Goal: Task Accomplishment & Management: Manage account settings

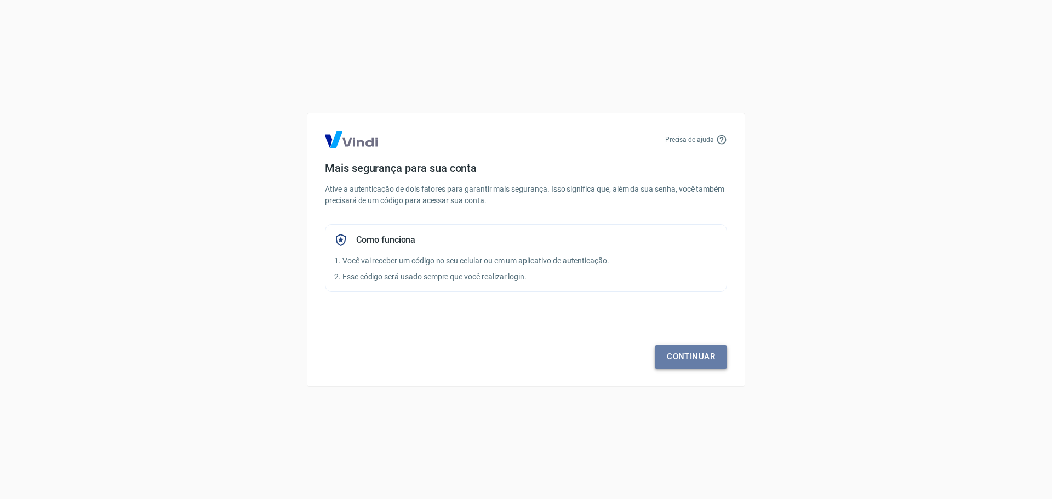
click at [706, 351] on link "Continuar" at bounding box center [691, 356] width 72 height 23
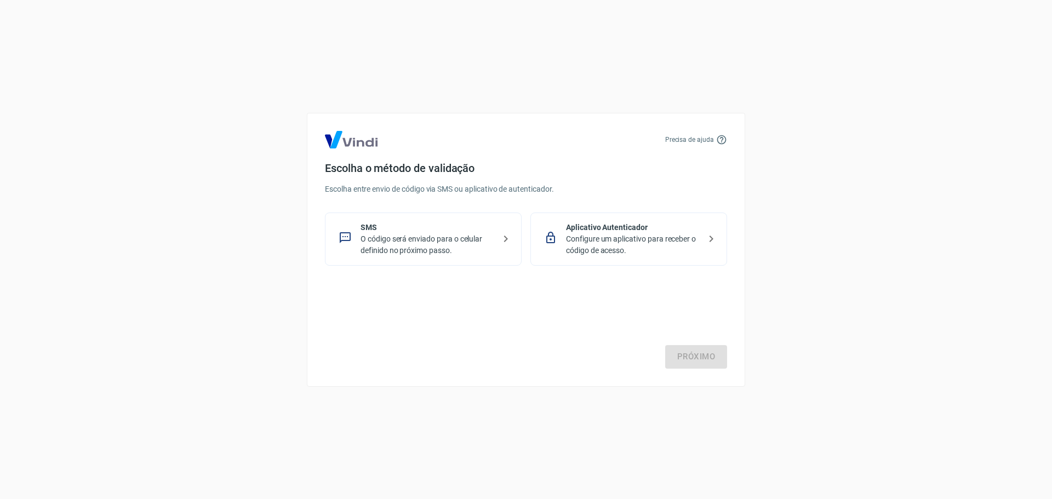
click at [451, 235] on p "O código será enviado para o celular definido no próximo passo." at bounding box center [428, 244] width 134 height 23
click at [704, 360] on link "Próximo" at bounding box center [696, 356] width 62 height 23
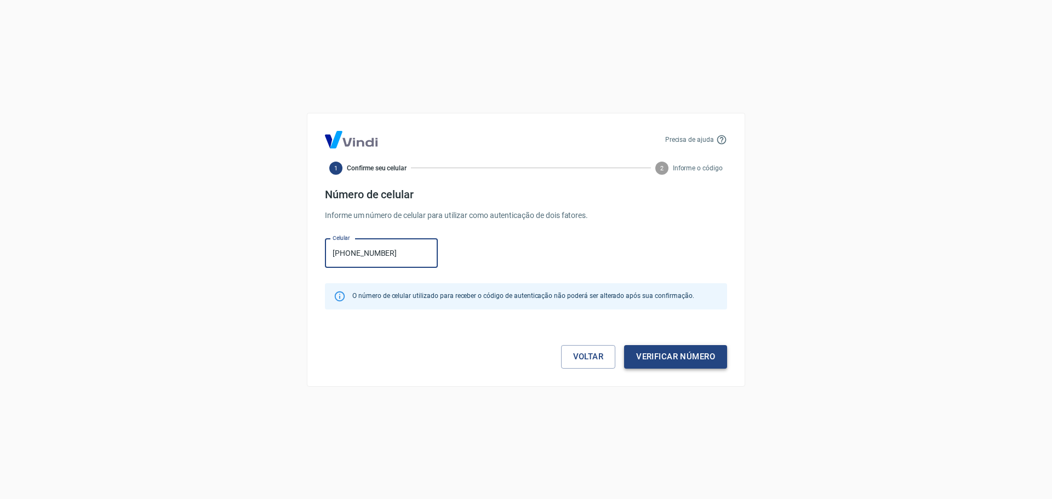
type input "[PHONE_NUMBER]"
click at [701, 365] on button "Verificar número" at bounding box center [675, 356] width 103 height 23
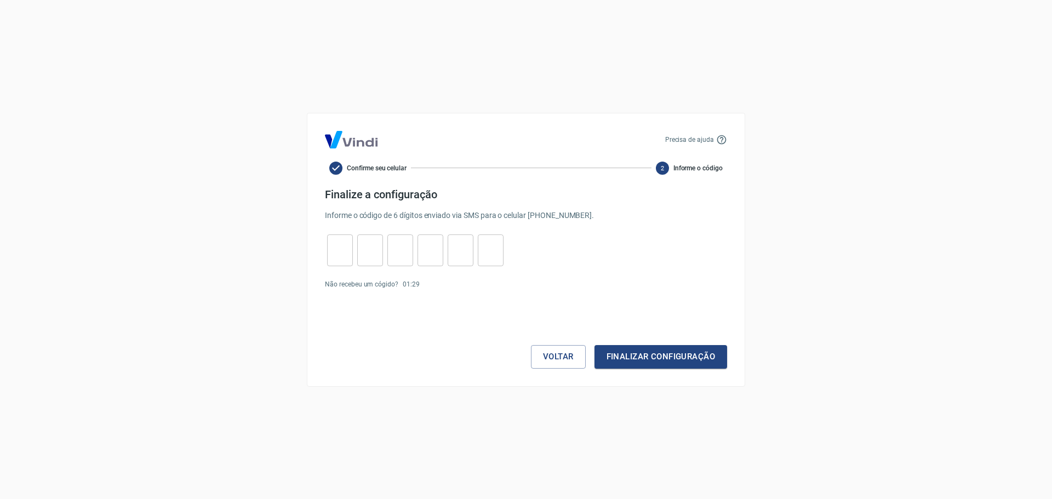
click at [350, 258] on input "tel" at bounding box center [340, 250] width 26 height 24
type input "2"
type input "8"
type input "5"
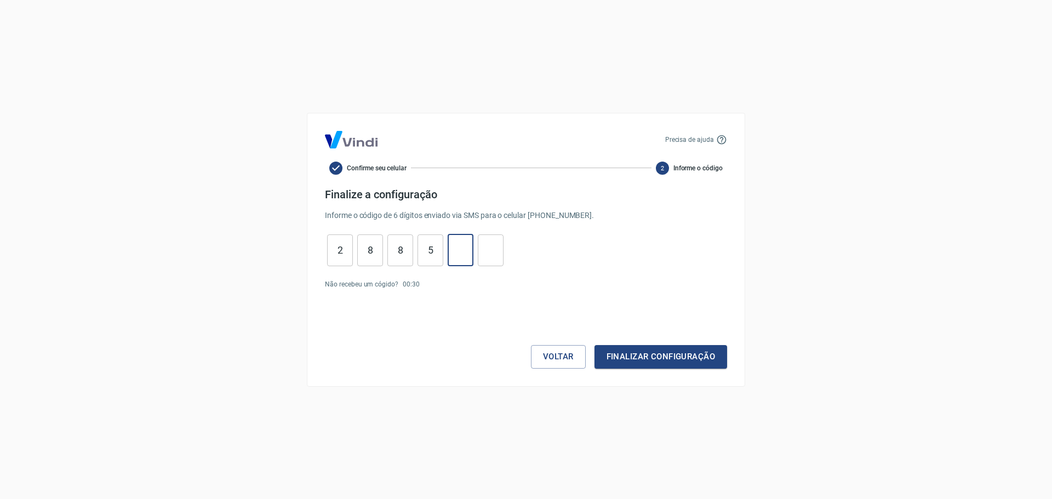
type input "1"
type input "7"
click at [595, 345] on button "Finalizar configuração" at bounding box center [661, 356] width 133 height 23
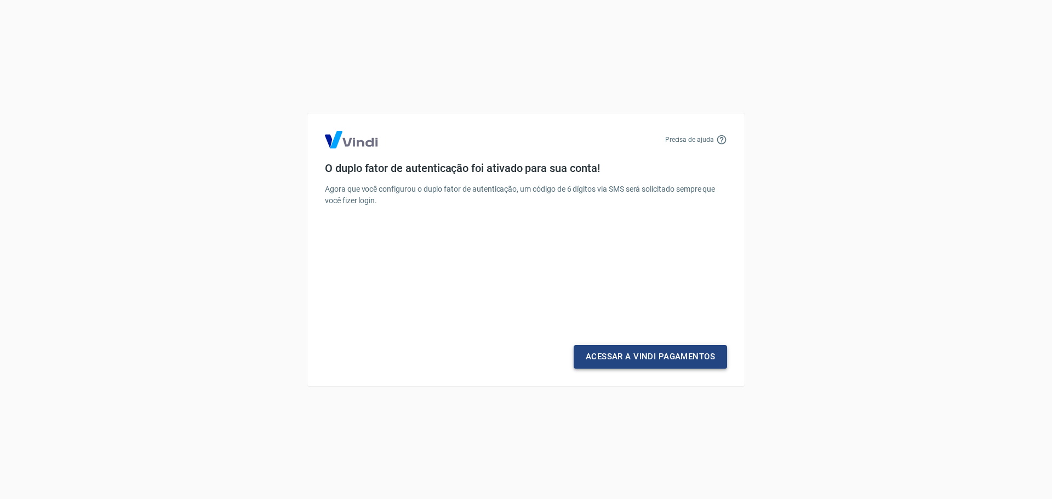
click at [676, 363] on link "Acessar a Vindi Pagamentos" at bounding box center [650, 356] width 153 height 23
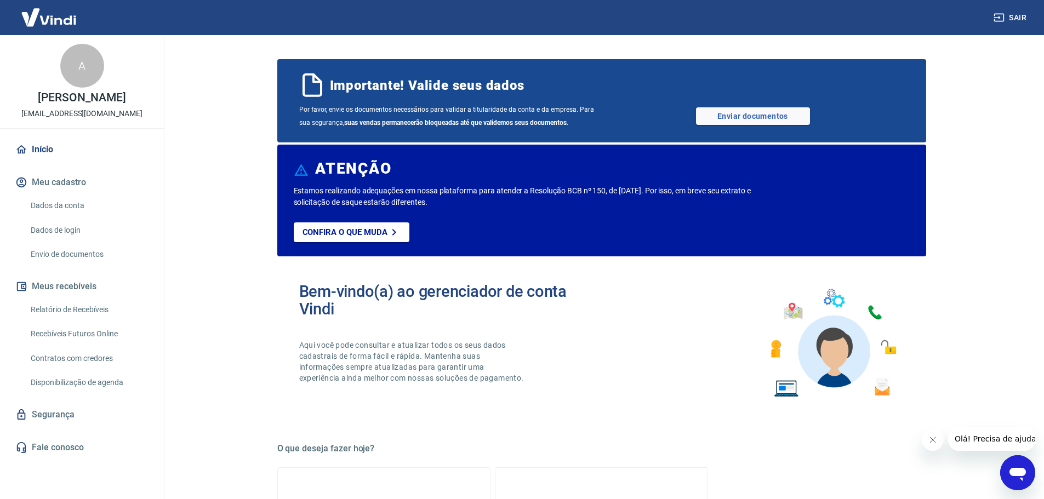
click at [90, 209] on link "Dados da conta" at bounding box center [88, 206] width 124 height 22
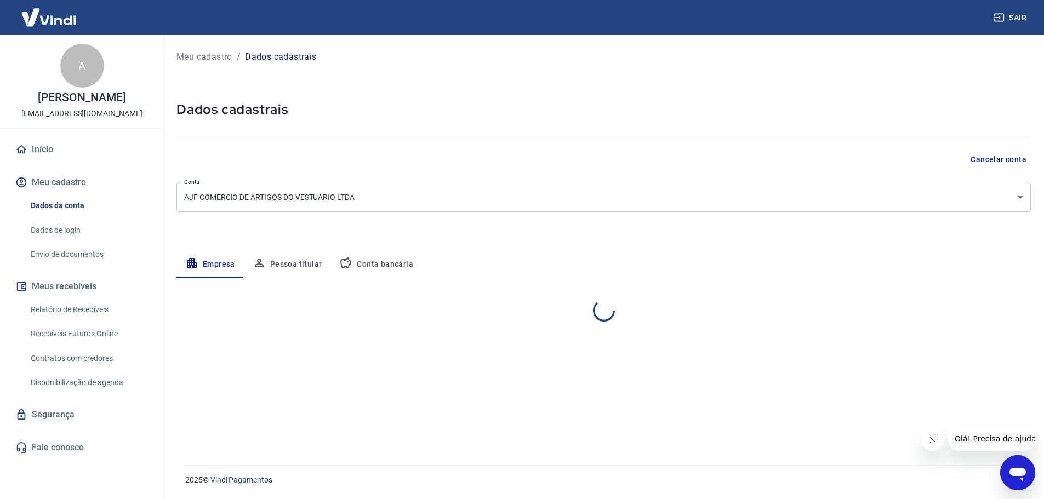
select select "PR"
select select "business"
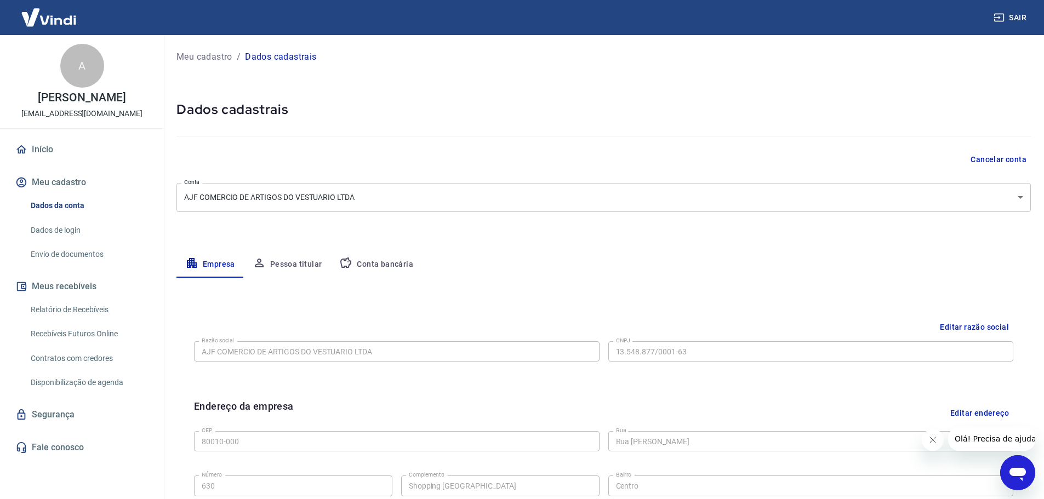
click at [373, 270] on button "Conta bancária" at bounding box center [376, 265] width 92 height 26
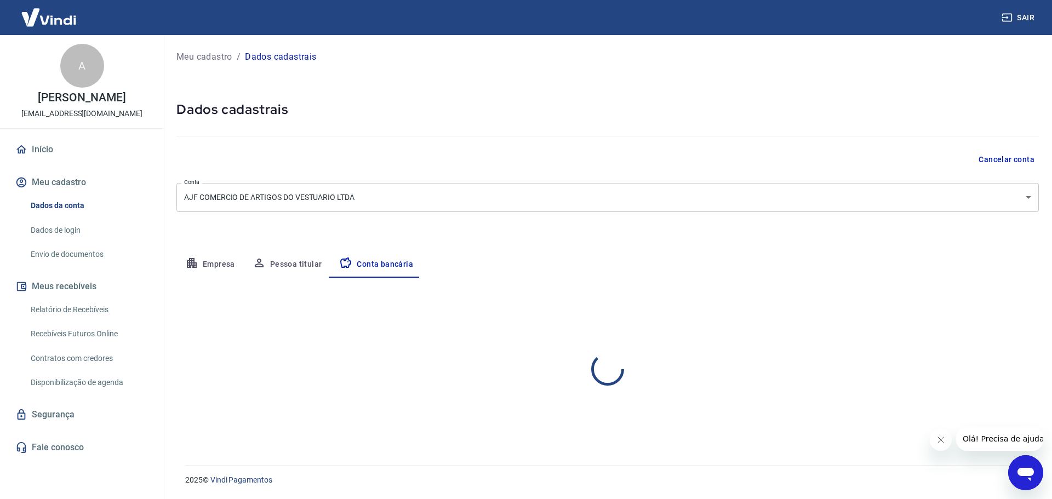
select select "1"
click at [70, 228] on link "Dados de login" at bounding box center [88, 230] width 124 height 22
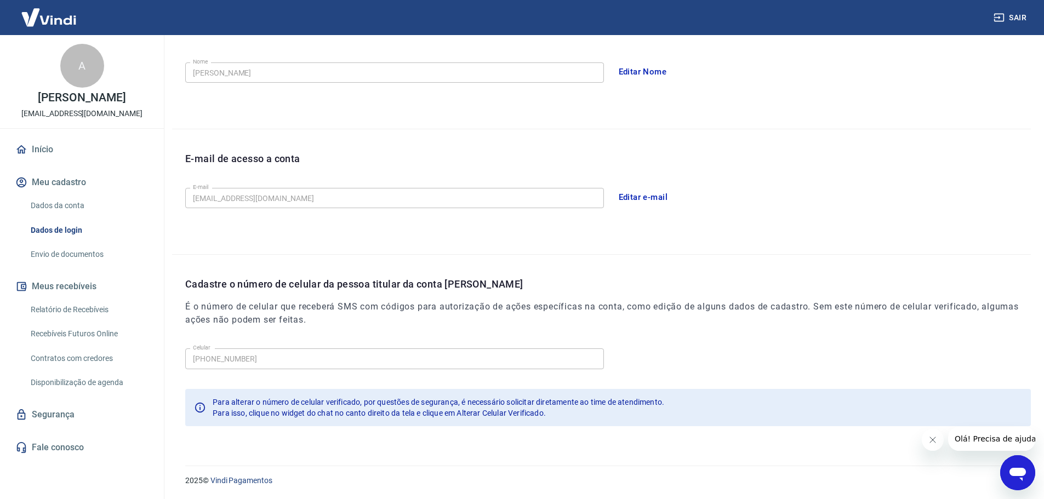
scroll to position [203, 0]
click at [59, 262] on link "Envio de documentos" at bounding box center [88, 254] width 124 height 22
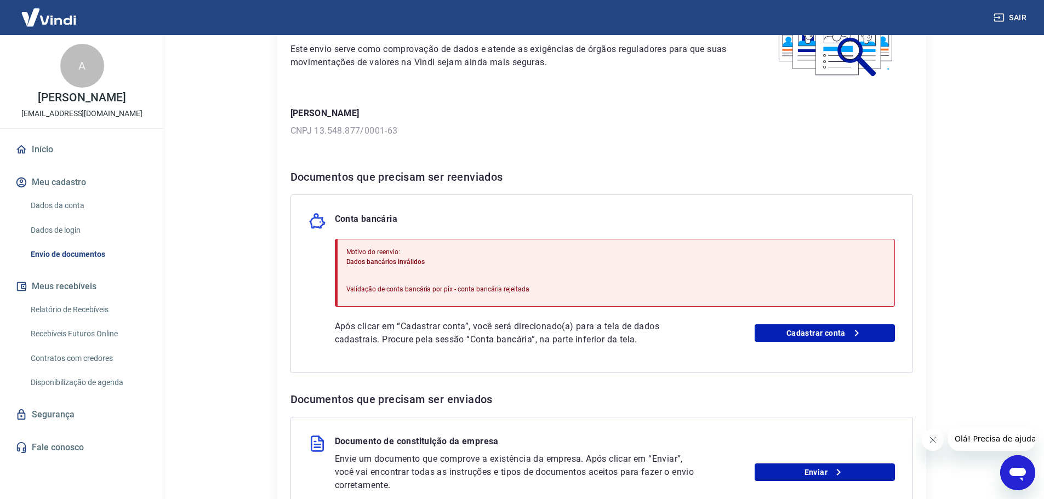
scroll to position [219, 0]
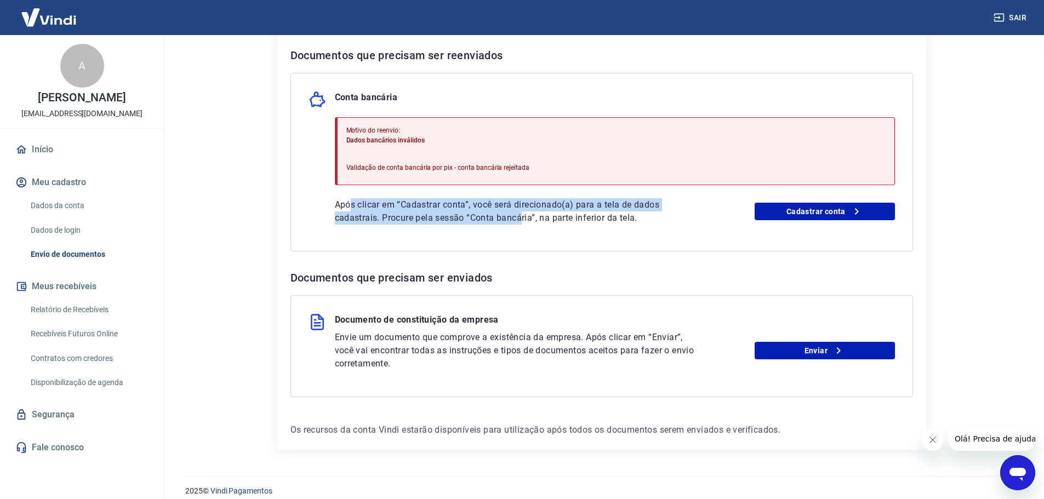
drag, startPoint x: 349, startPoint y: 209, endPoint x: 523, endPoint y: 232, distance: 175.2
click at [523, 232] on div "Conta bancária Motivo do reenvio: Dados bancários inválidos Validação de conta …" at bounding box center [601, 162] width 623 height 179
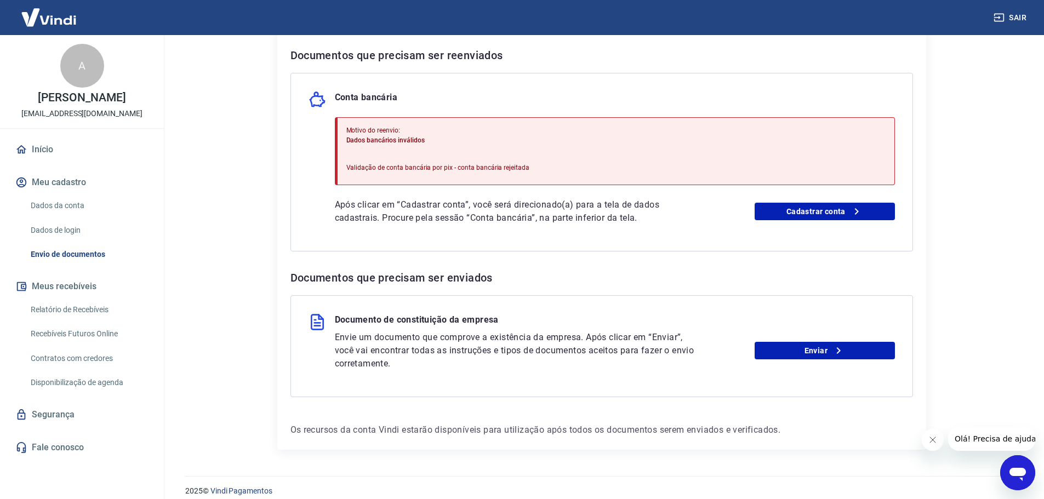
click at [680, 247] on div "Conta bancária Motivo do reenvio: Dados bancários inválidos Validação de conta …" at bounding box center [601, 162] width 623 height 179
click at [791, 216] on link "Cadastrar conta" at bounding box center [825, 212] width 140 height 18
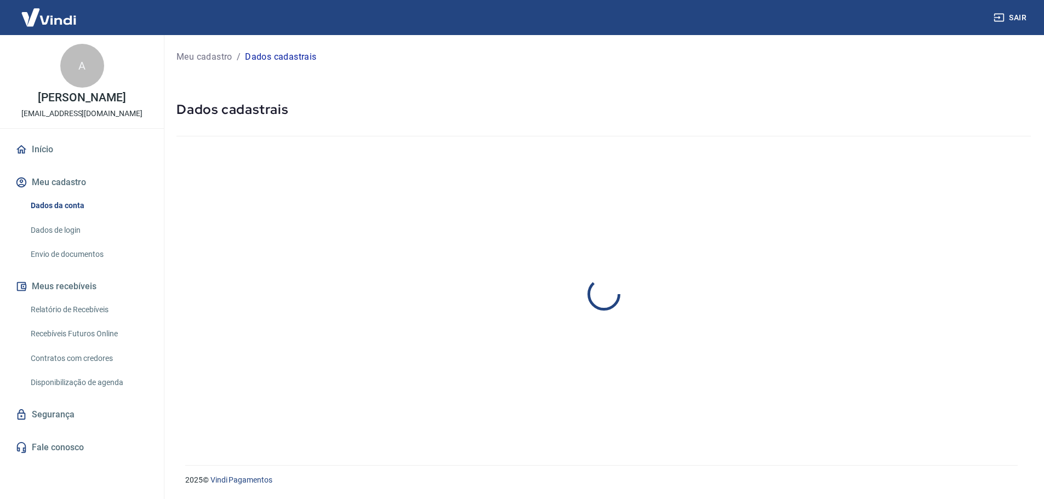
select select "PR"
select select "business"
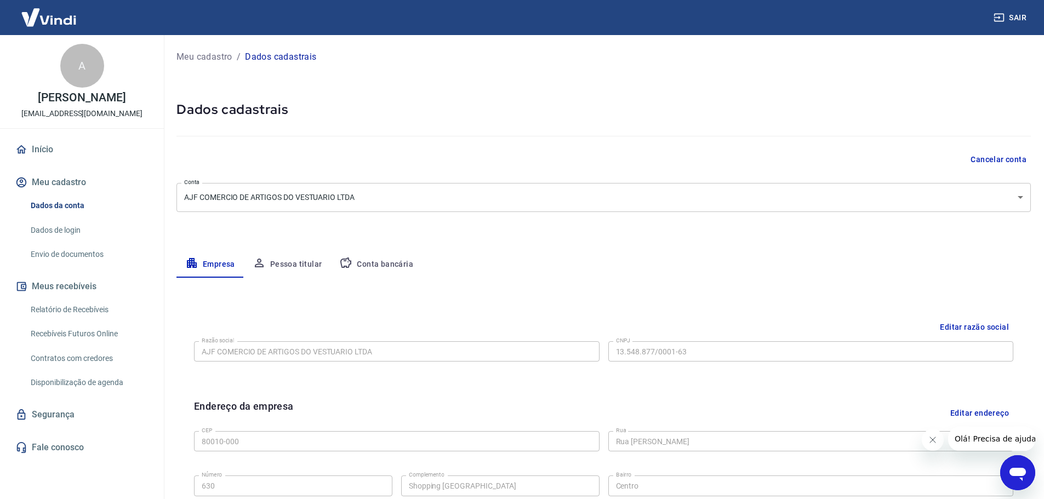
click at [362, 266] on button "Conta bancária" at bounding box center [376, 265] width 92 height 26
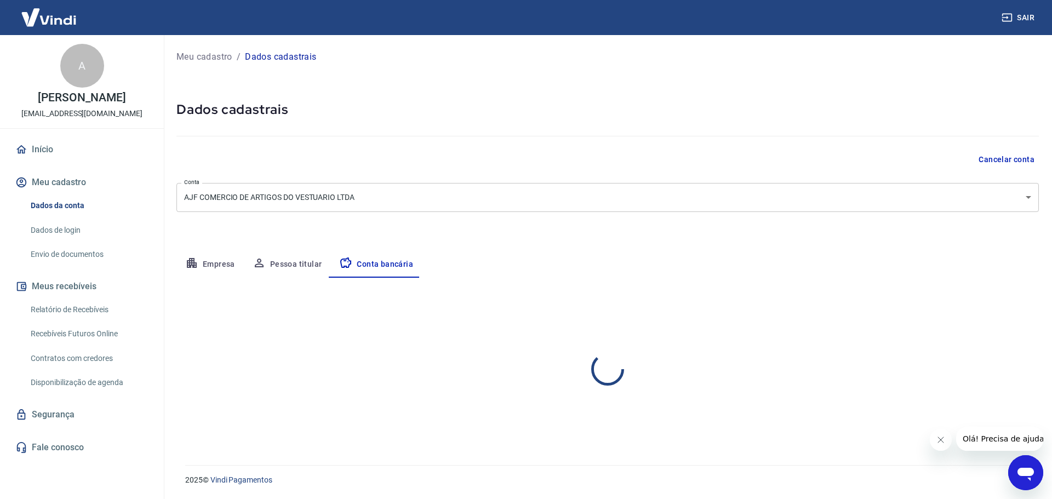
select select "1"
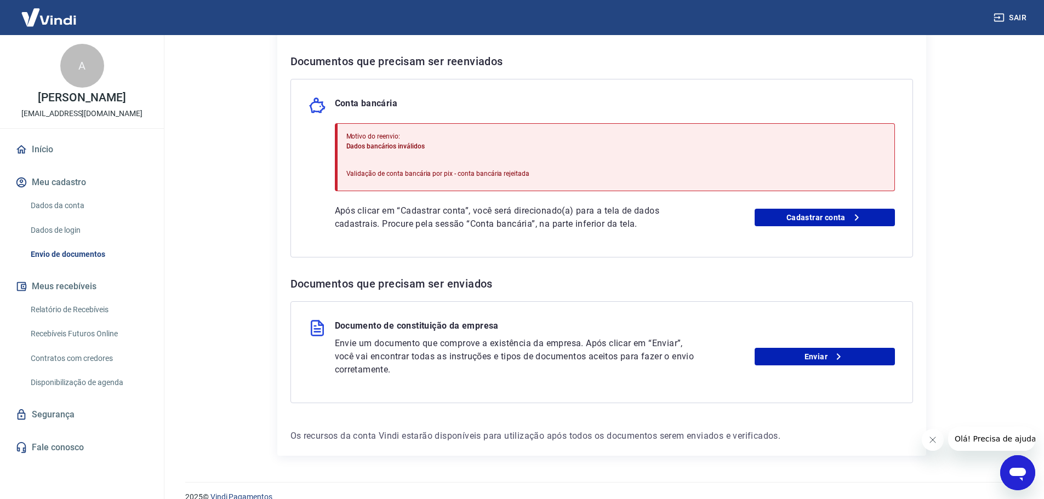
scroll to position [164, 0]
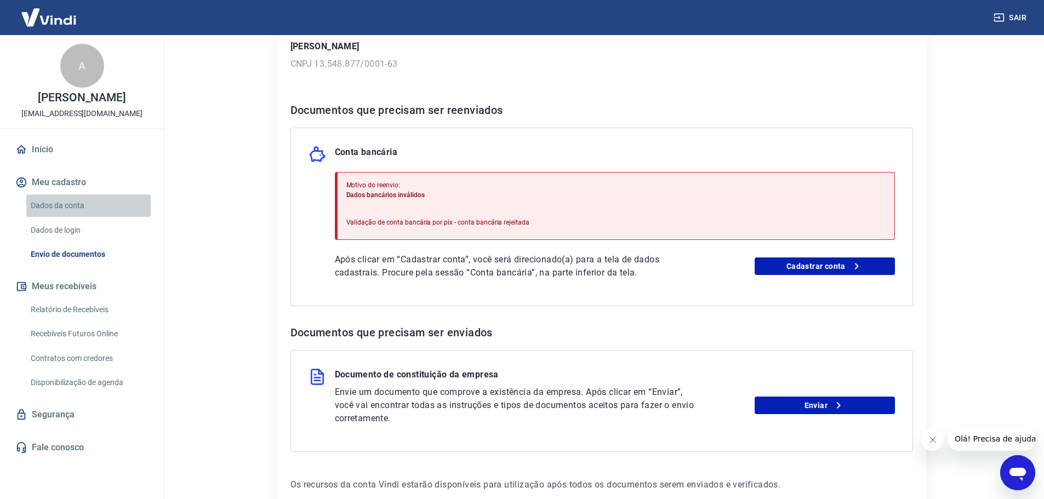
click at [100, 211] on link "Dados da conta" at bounding box center [88, 206] width 124 height 22
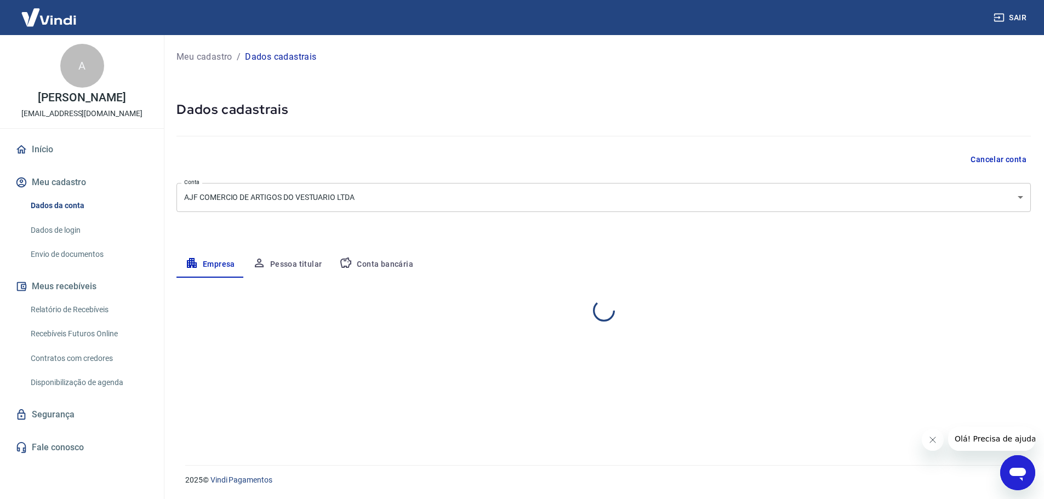
select select "PR"
select select "business"
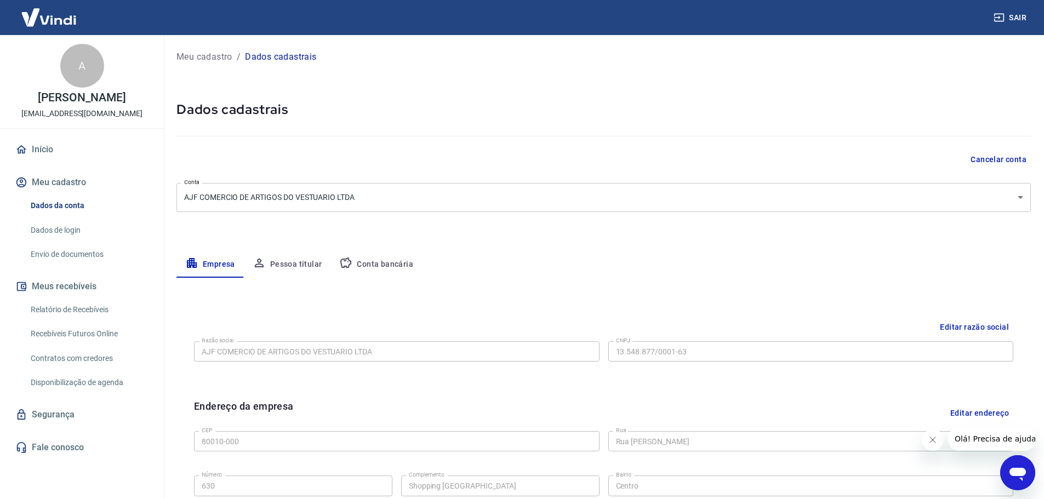
click at [393, 266] on button "Conta bancária" at bounding box center [376, 265] width 92 height 26
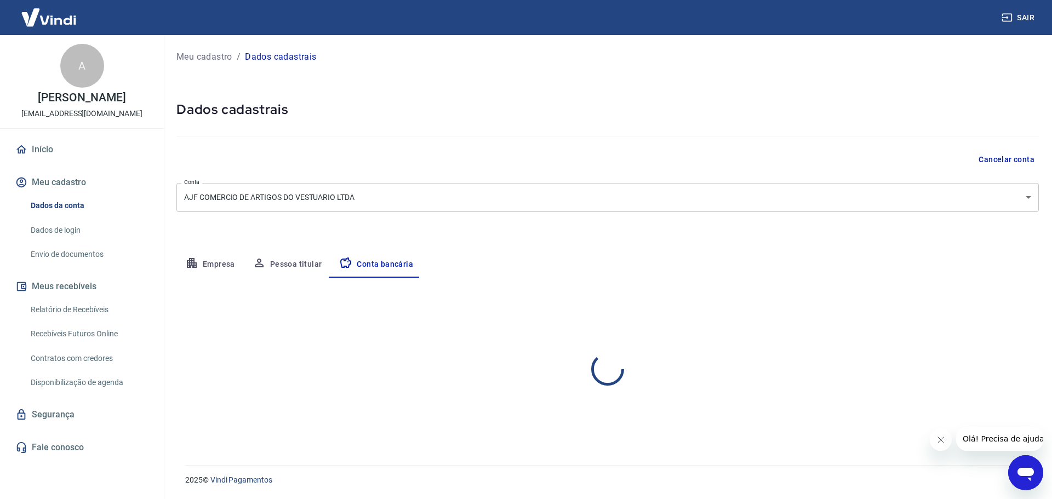
select select "1"
click at [978, 302] on button "Editar conta bancária" at bounding box center [993, 310] width 92 height 21
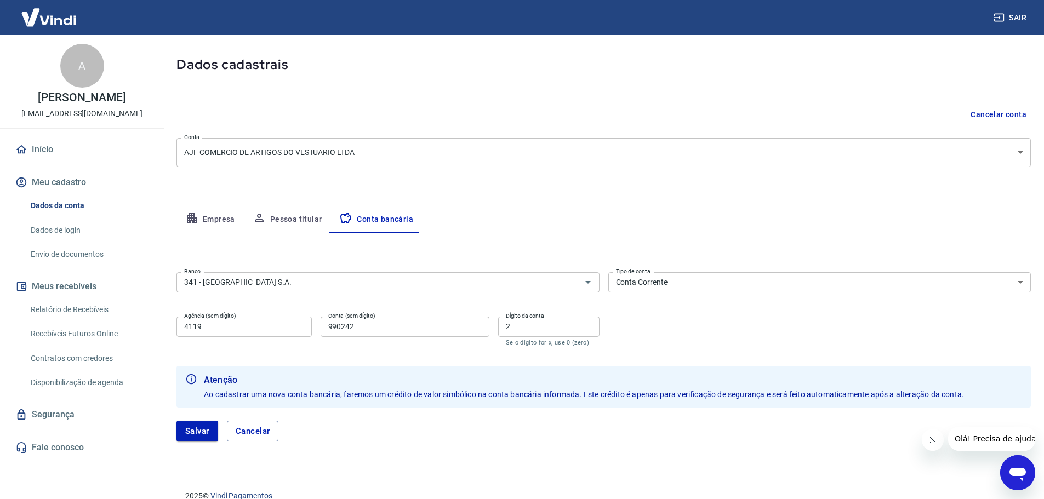
scroll to position [61, 0]
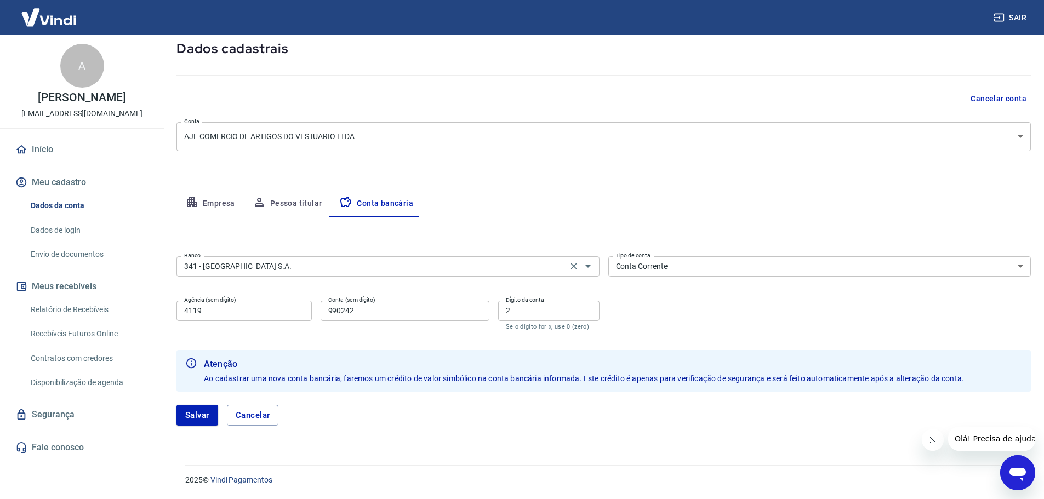
click at [376, 261] on input "341 - ITAÚ UNIBANCO S.A." at bounding box center [372, 267] width 384 height 14
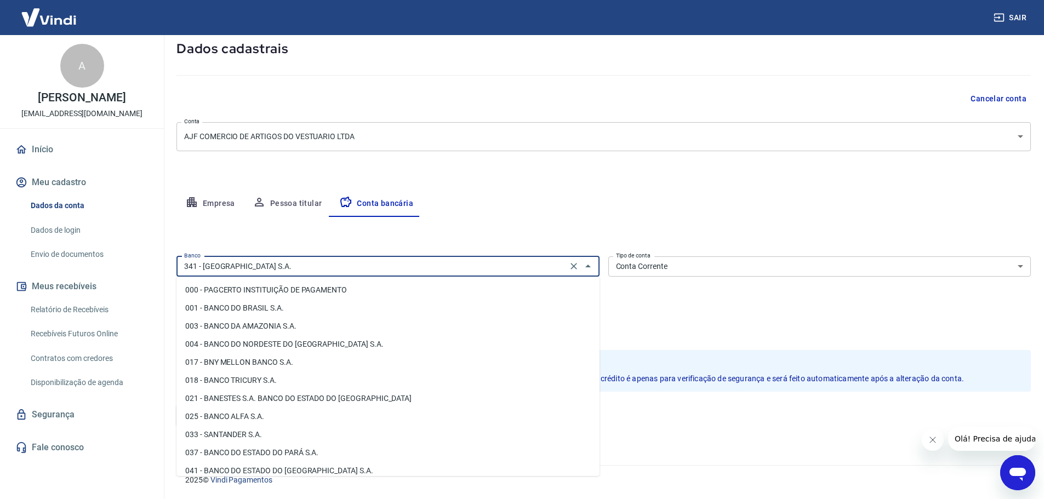
scroll to position [920, 0]
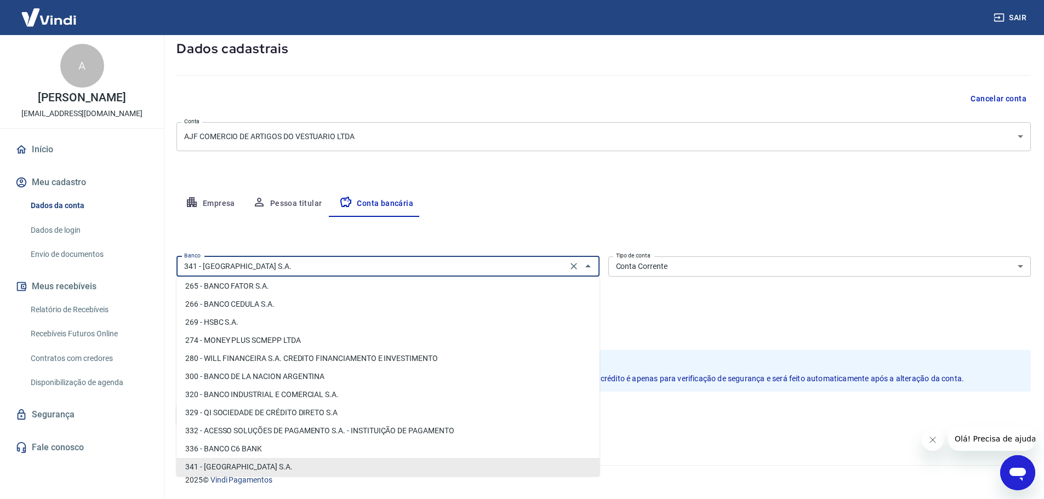
click at [376, 261] on input "341 - ITAÚ UNIBANCO S.A." at bounding box center [372, 267] width 384 height 14
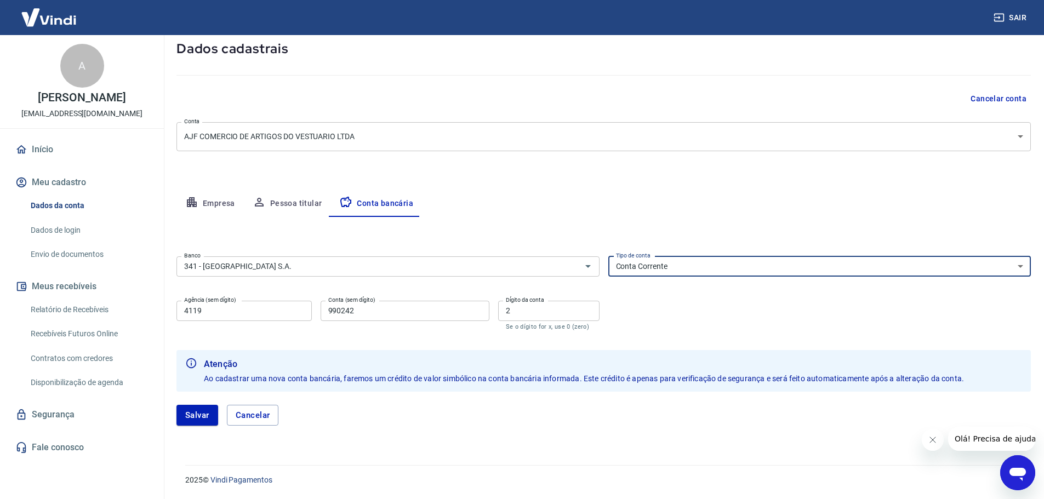
click at [686, 257] on select "Conta Corrente Conta Poupança" at bounding box center [819, 266] width 423 height 20
click at [396, 309] on input "990242" at bounding box center [405, 311] width 169 height 20
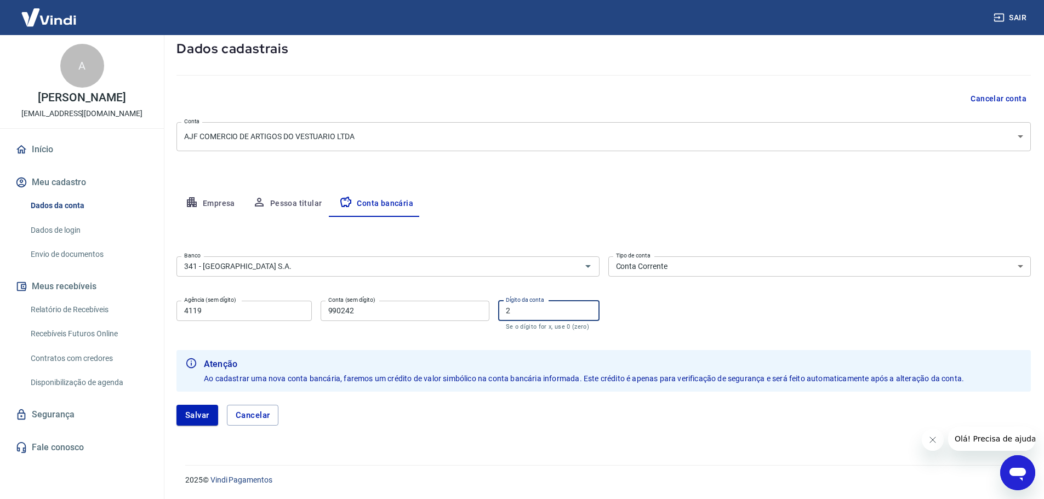
click at [536, 312] on input "2" at bounding box center [548, 311] width 101 height 20
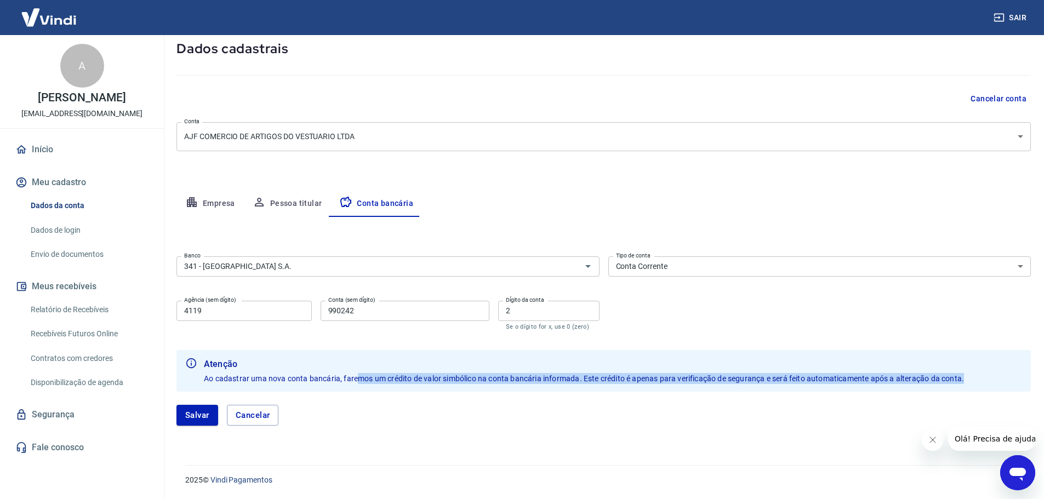
drag, startPoint x: 362, startPoint y: 379, endPoint x: 978, endPoint y: 383, distance: 616.0
click at [978, 383] on div "Atenção Ao cadastrar uma nova conta bancária, faremos um crédito de valor simbó…" at bounding box center [603, 371] width 854 height 42
click at [95, 255] on link "Envio de documentos" at bounding box center [88, 254] width 124 height 22
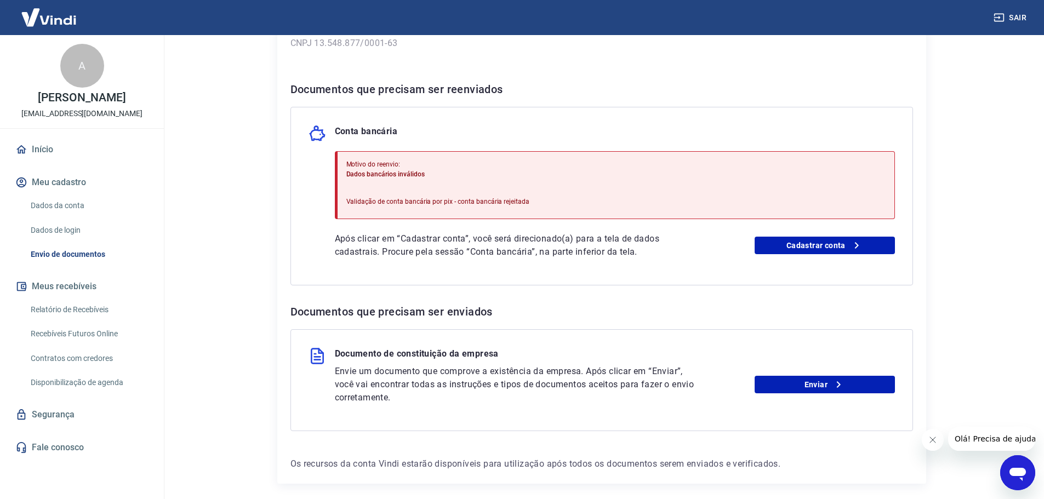
scroll to position [230, 0]
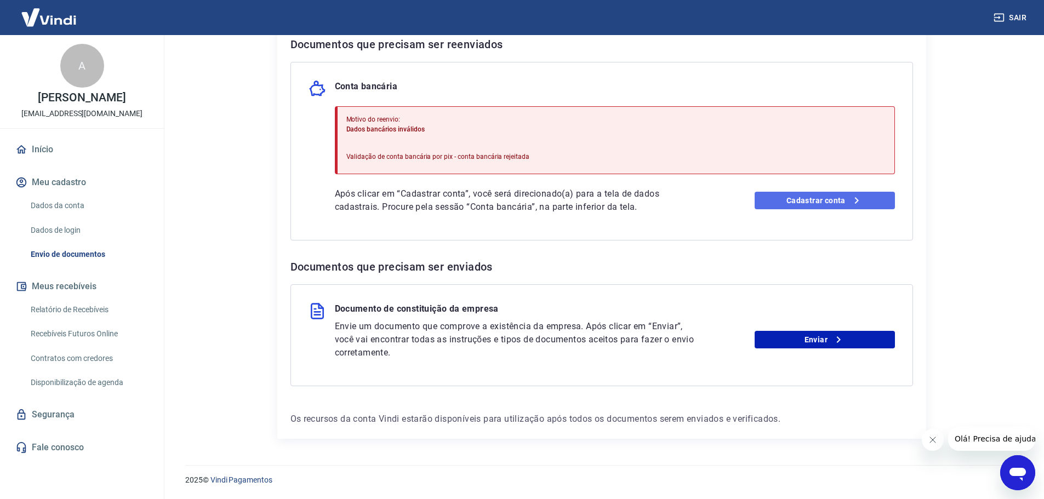
click at [814, 201] on link "Cadastrar conta" at bounding box center [825, 201] width 140 height 18
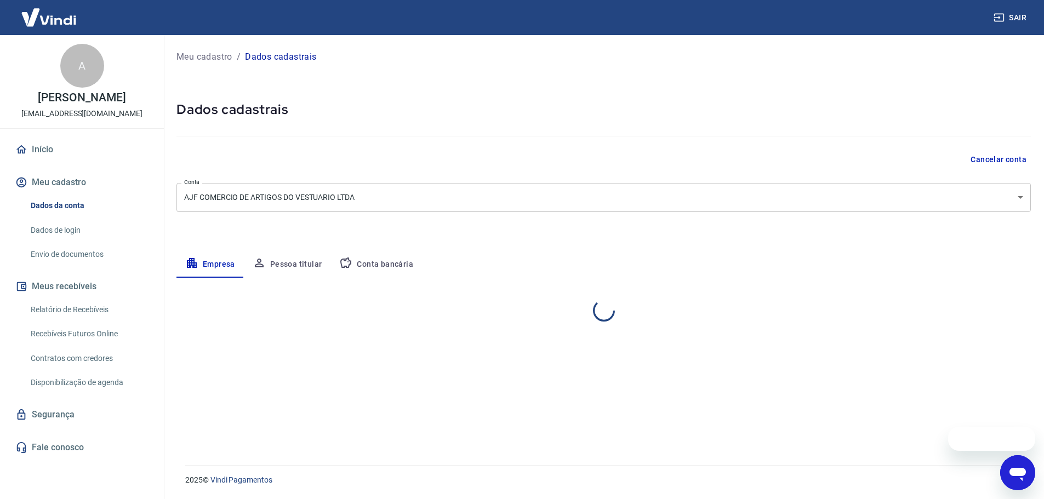
select select "PR"
select select "business"
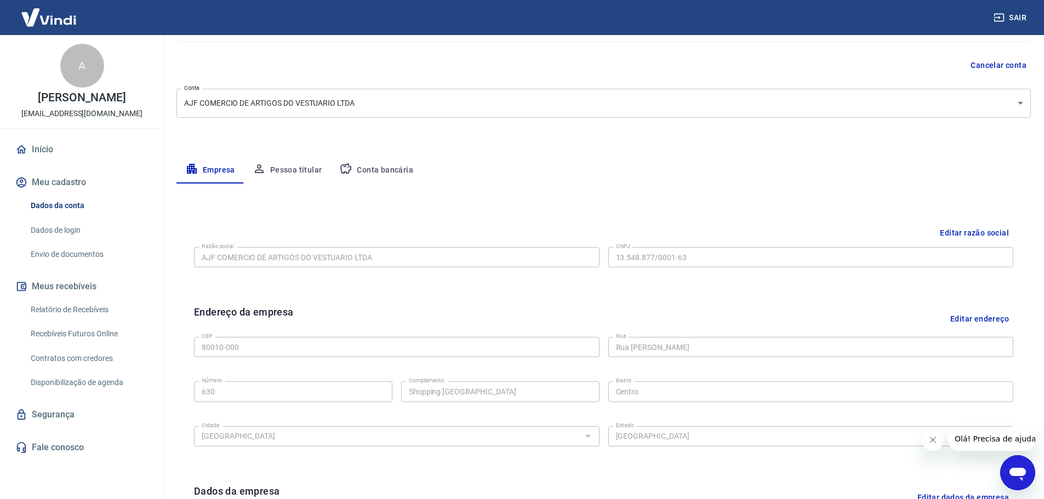
scroll to position [72, 0]
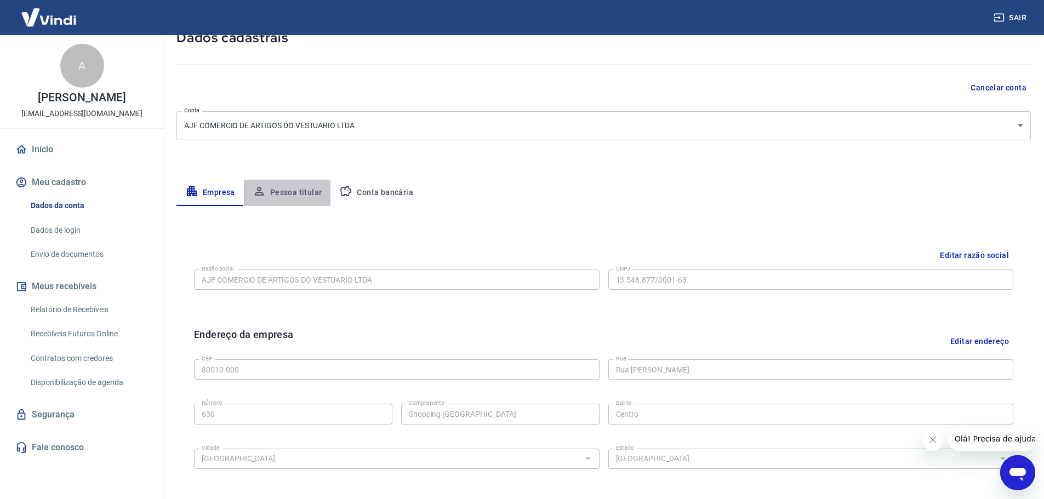
click at [296, 189] on button "Pessoa titular" at bounding box center [287, 193] width 87 height 26
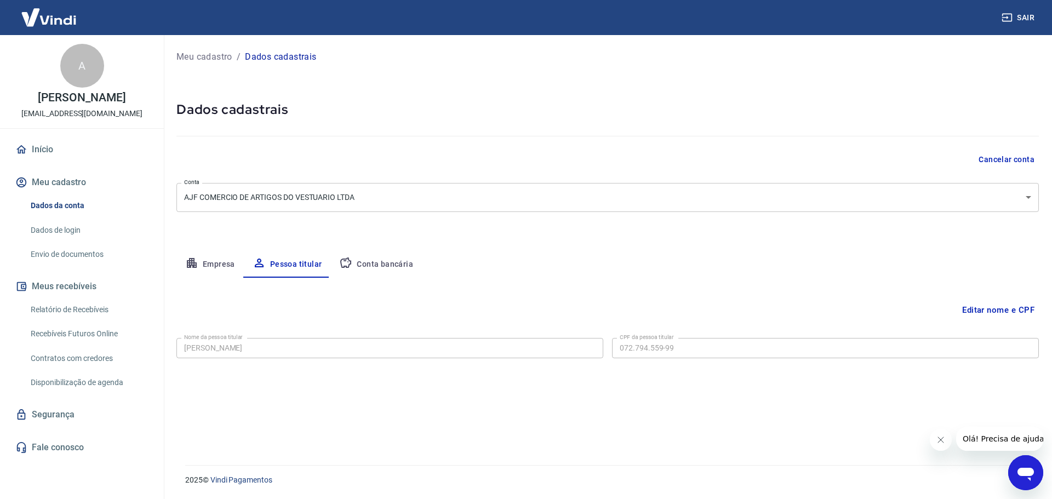
click at [410, 269] on button "Conta bancária" at bounding box center [376, 265] width 92 height 26
select select "1"
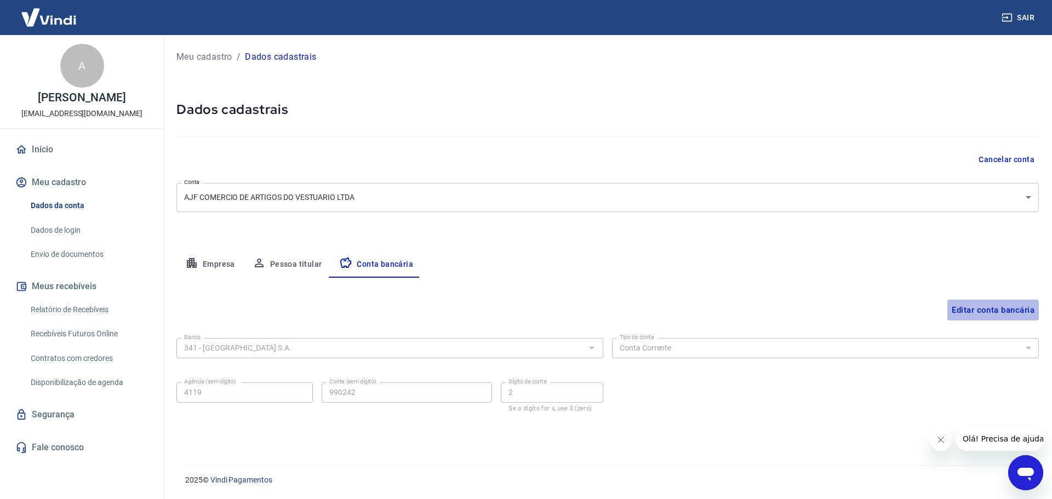
click at [1001, 315] on button "Editar conta bancária" at bounding box center [993, 310] width 92 height 21
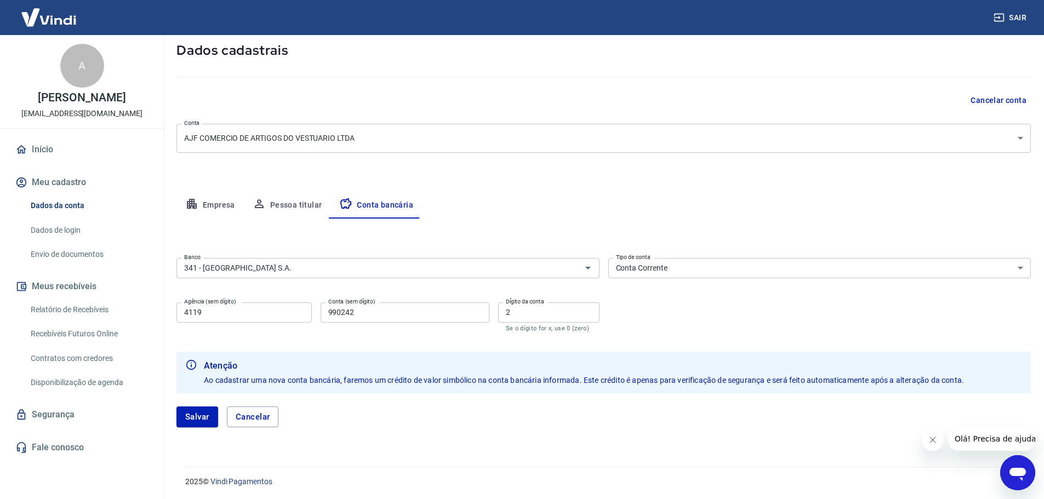
scroll to position [61, 0]
click at [407, 311] on input "990242" at bounding box center [405, 311] width 169 height 20
type input "99024"
click at [197, 418] on button "Salvar" at bounding box center [197, 415] width 42 height 21
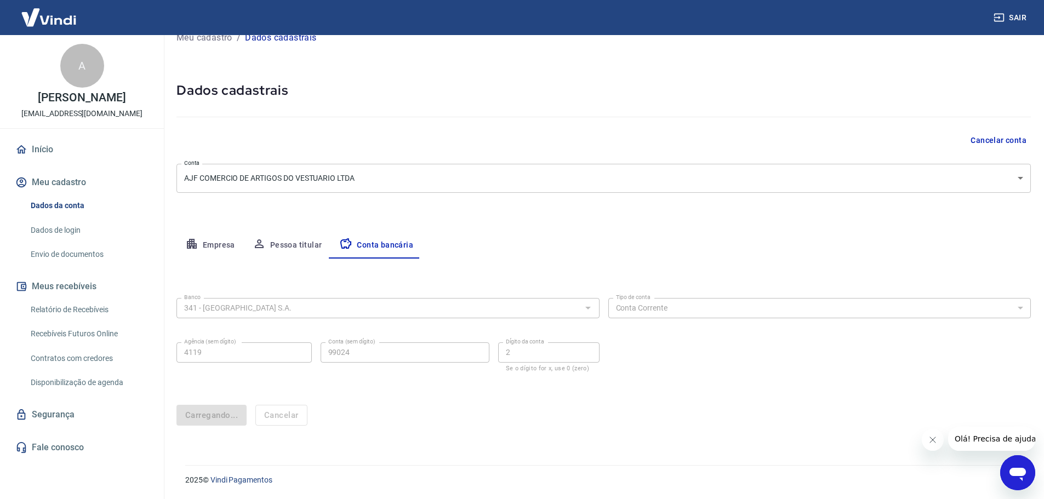
scroll to position [0, 0]
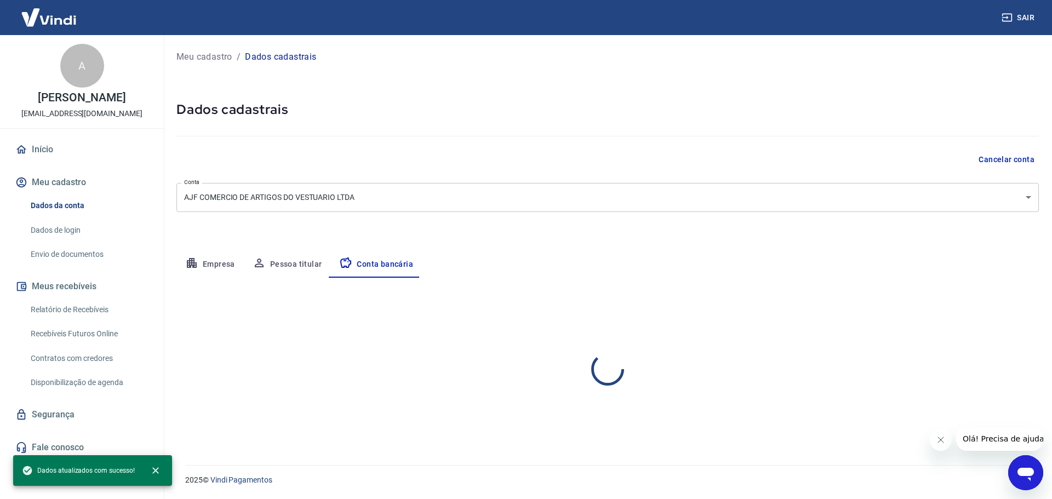
select select "1"
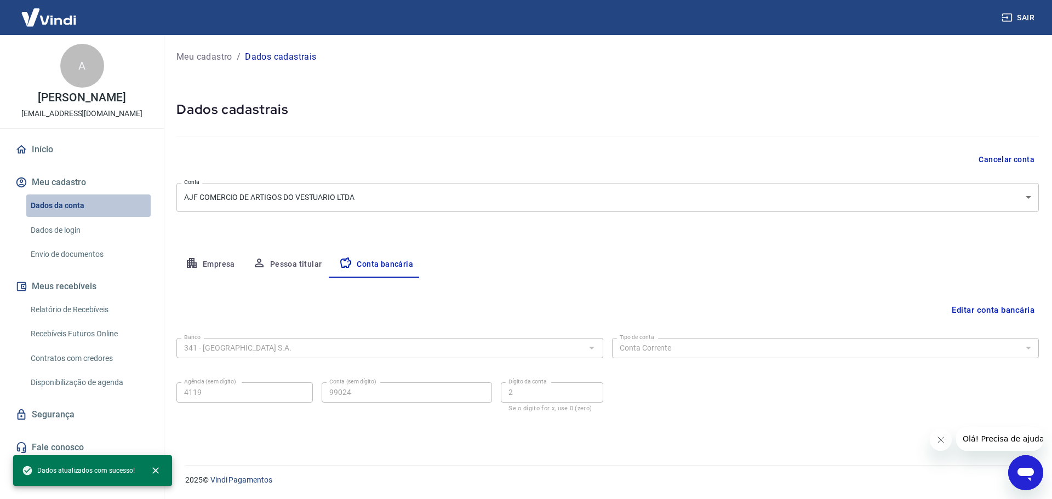
click at [70, 207] on link "Dados da conta" at bounding box center [88, 206] width 124 height 22
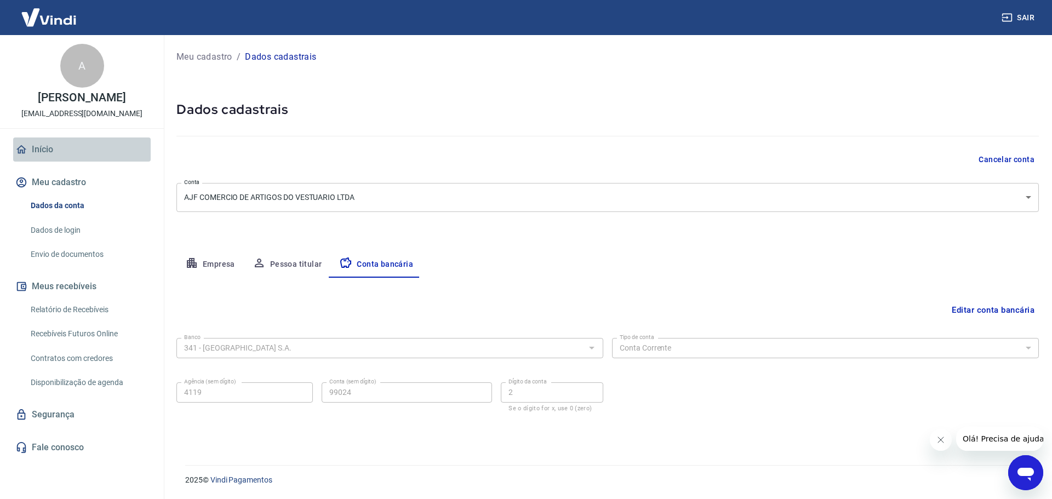
click at [58, 149] on link "Início" at bounding box center [82, 150] width 138 height 24
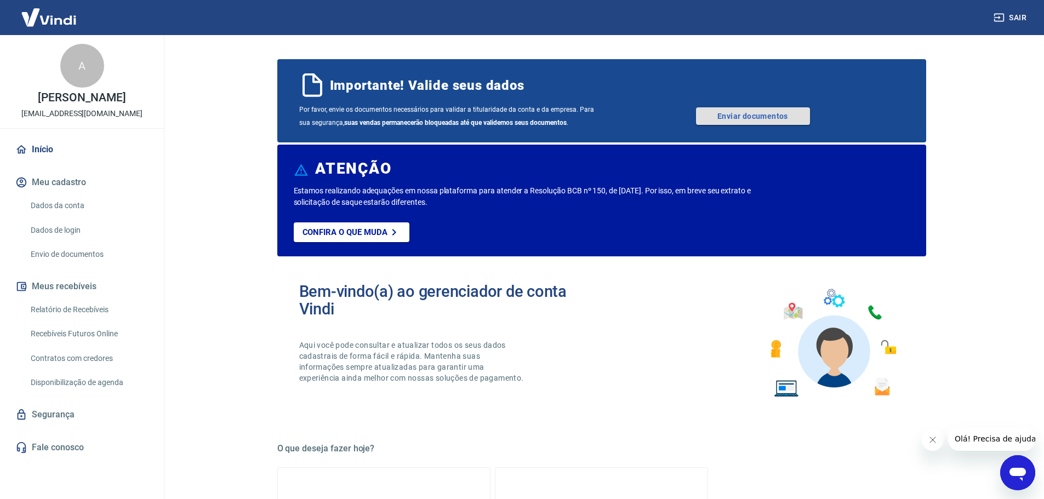
click at [756, 116] on link "Enviar documentos" at bounding box center [753, 116] width 114 height 18
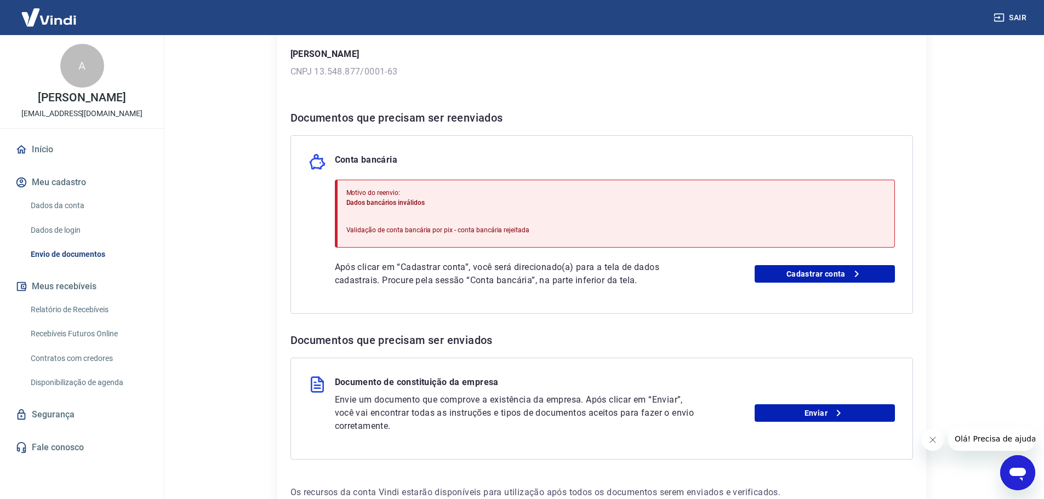
scroll to position [164, 0]
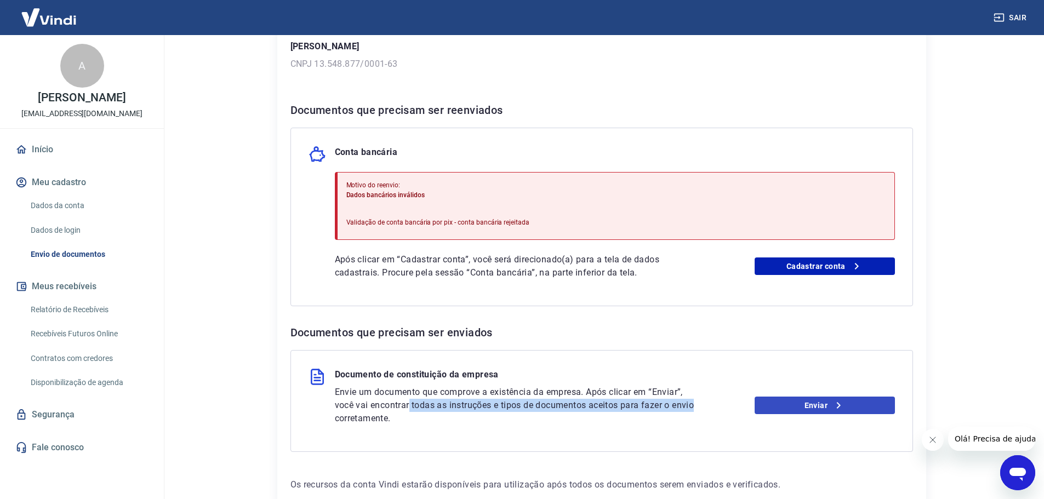
drag, startPoint x: 431, startPoint y: 403, endPoint x: 818, endPoint y: 413, distance: 387.0
click at [709, 404] on div "Envie um documento que comprove a existência da empresa. Após clicar em “Enviar…" at bounding box center [615, 405] width 560 height 39
click at [863, 404] on link "Enviar" at bounding box center [825, 406] width 140 height 18
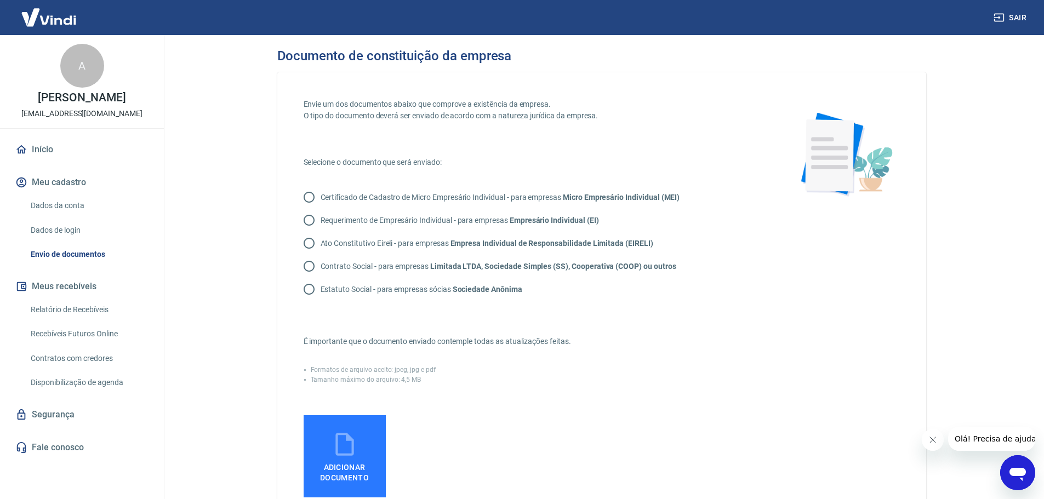
click at [102, 209] on link "Dados da conta" at bounding box center [88, 206] width 124 height 22
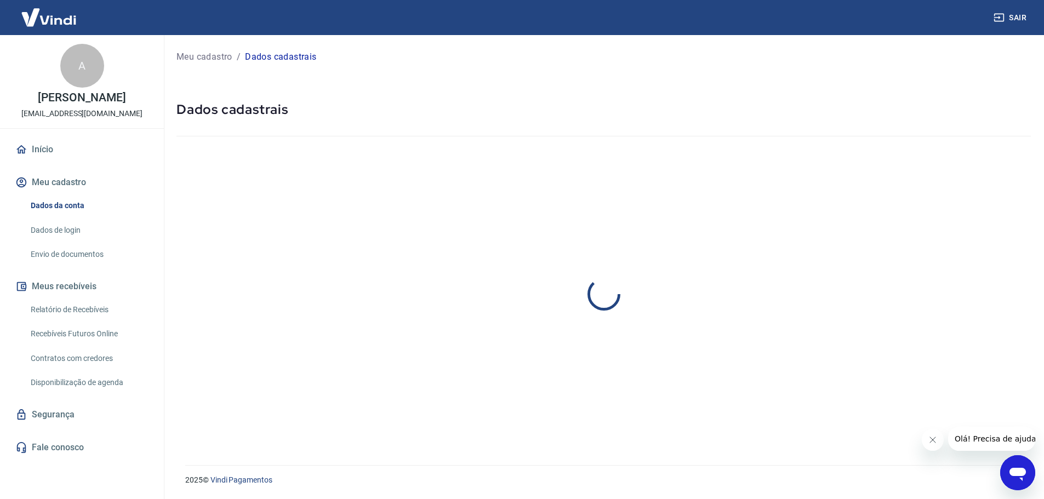
select select "PR"
select select "business"
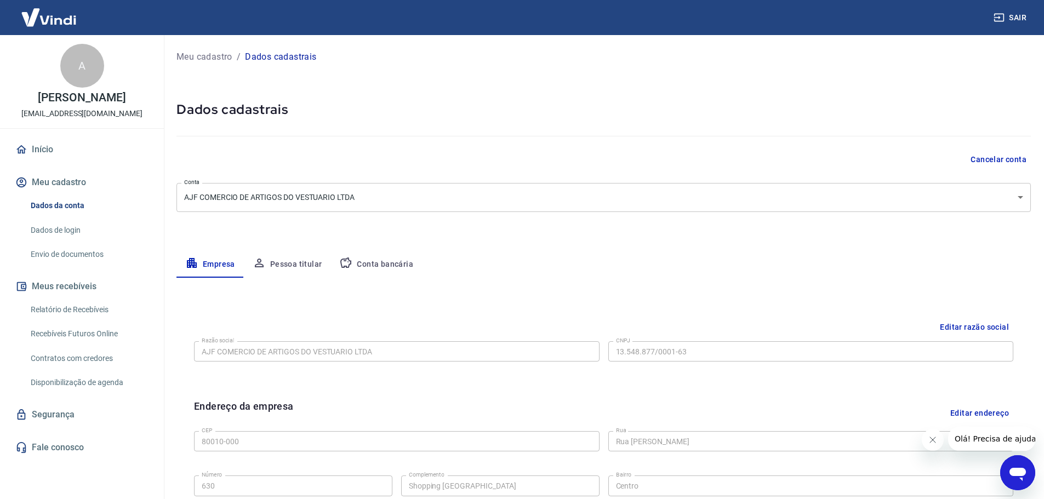
click at [62, 152] on link "Início" at bounding box center [82, 150] width 138 height 24
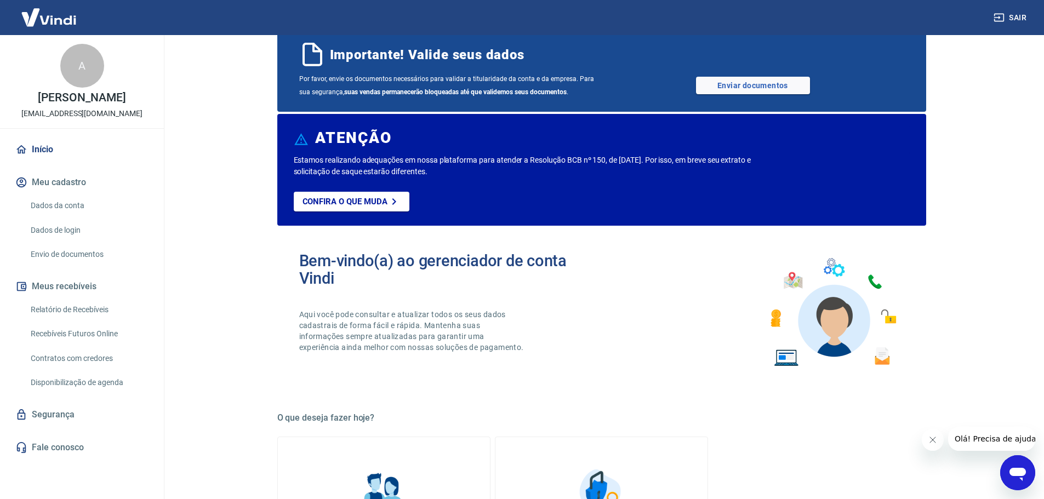
scroll to position [6, 0]
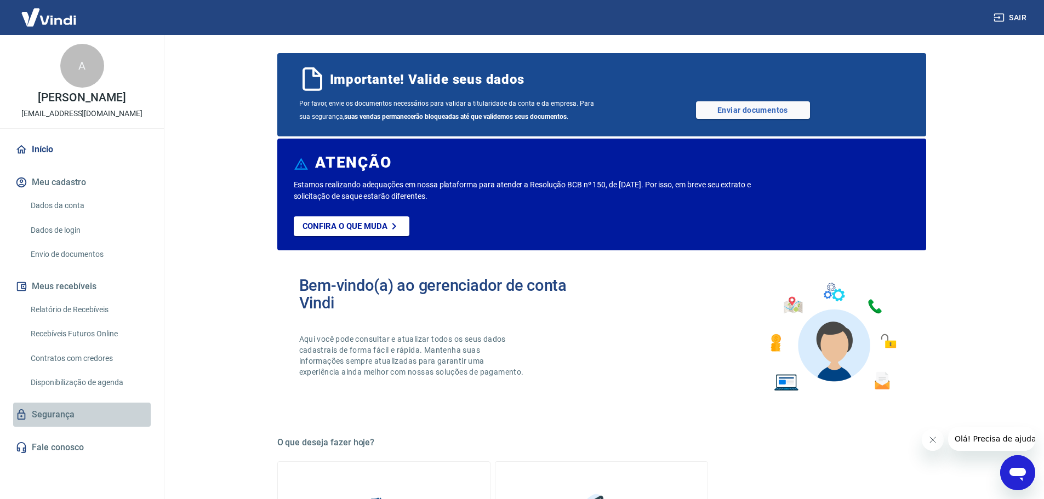
click at [68, 411] on link "Segurança" at bounding box center [82, 415] width 138 height 24
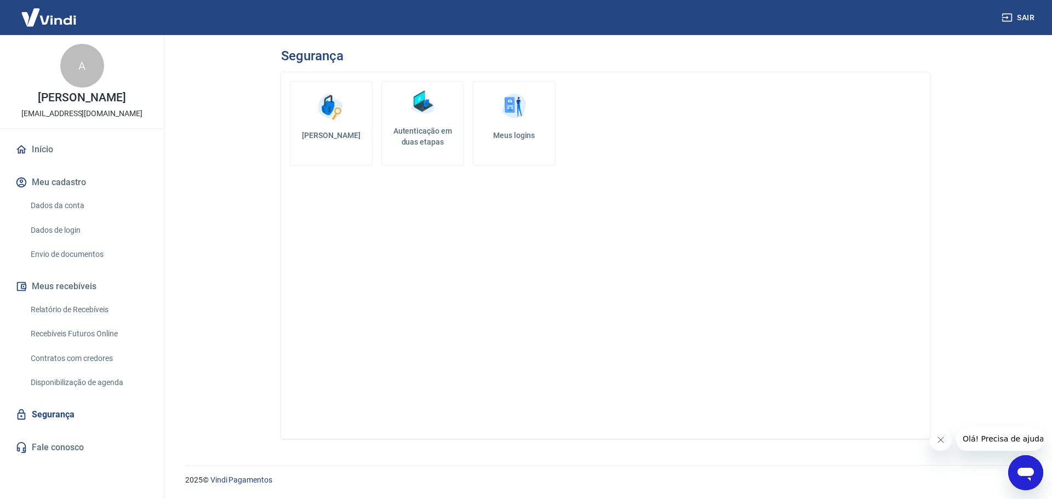
click at [62, 90] on div "A Andre de jesus ferreira [EMAIL_ADDRESS][DOMAIN_NAME]" at bounding box center [82, 81] width 164 height 93
click at [95, 118] on p "[EMAIL_ADDRESS][DOMAIN_NAME]" at bounding box center [81, 114] width 121 height 12
click at [47, 26] on img at bounding box center [48, 17] width 71 height 33
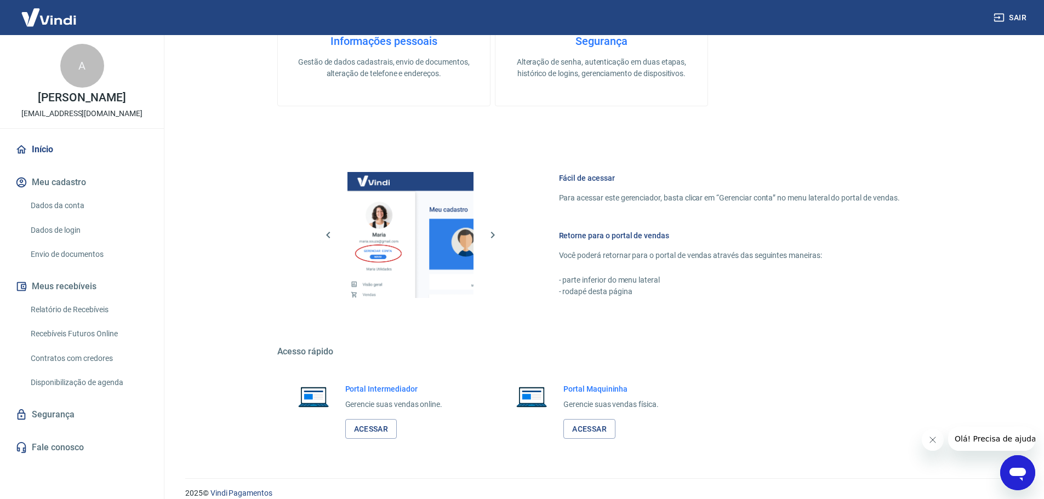
scroll to position [554, 0]
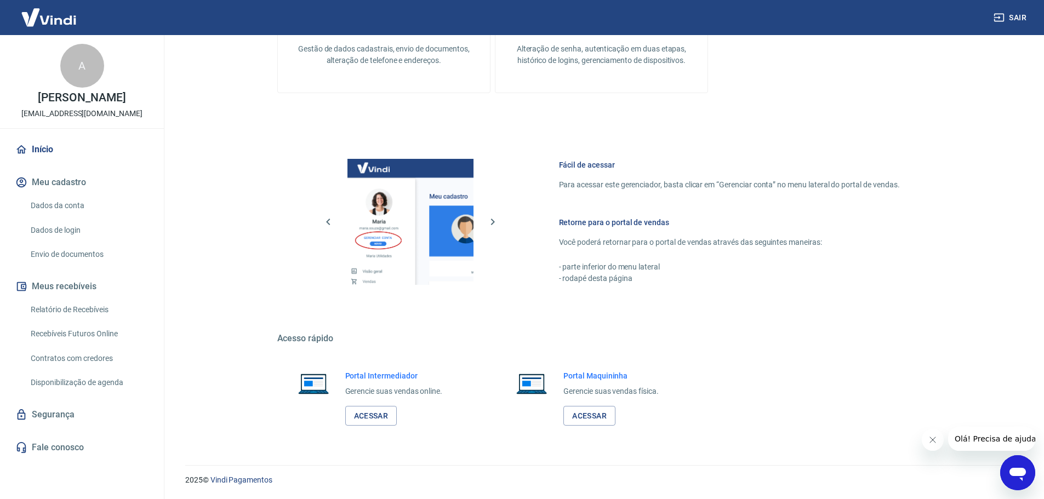
click at [76, 139] on link "Início" at bounding box center [82, 150] width 138 height 24
click at [75, 162] on div "Início Meu cadastro Dados da conta Dados de login Envio de documentos Meus rece…" at bounding box center [82, 299] width 164 height 322
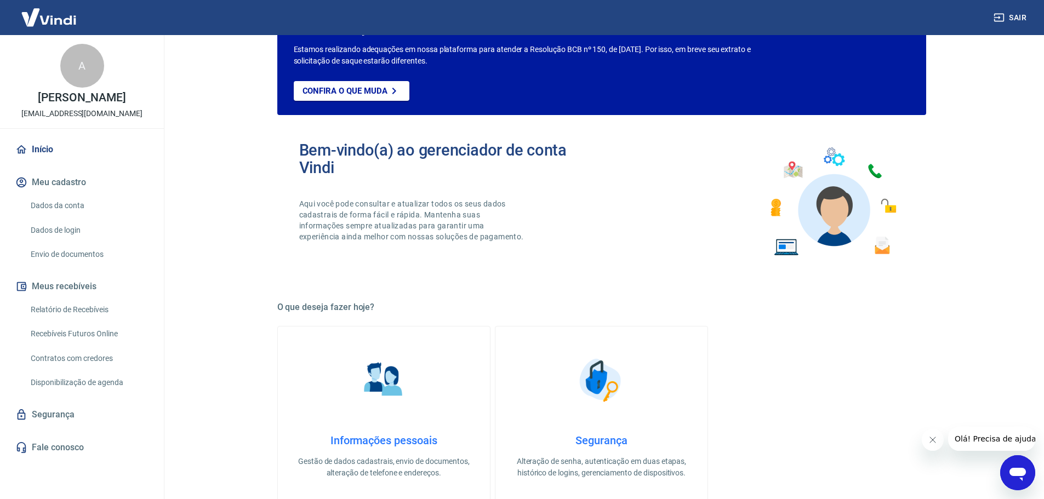
scroll to position [0, 0]
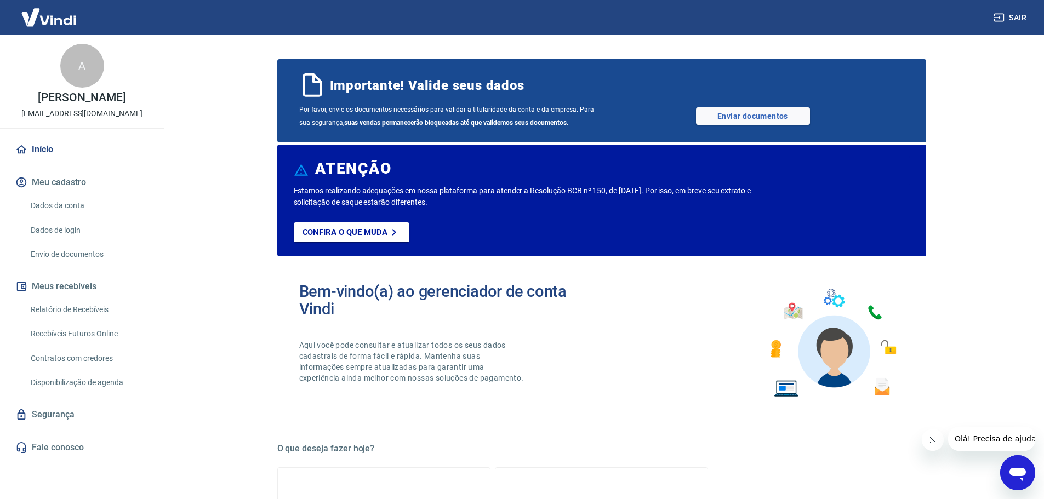
drag, startPoint x: 841, startPoint y: 274, endPoint x: 775, endPoint y: 179, distance: 116.1
click at [737, 115] on link "Enviar documentos" at bounding box center [753, 116] width 114 height 18
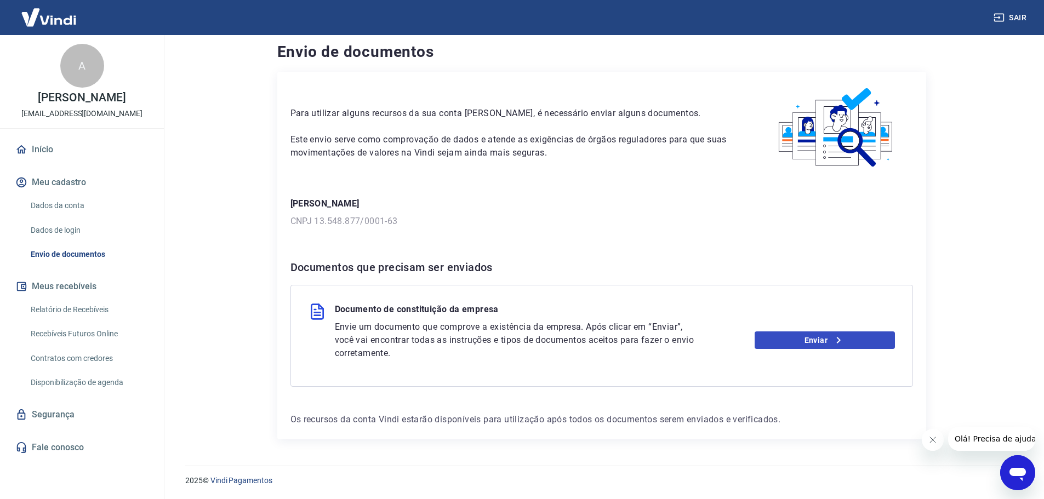
scroll to position [8, 0]
click at [815, 345] on link "Enviar" at bounding box center [825, 340] width 140 height 18
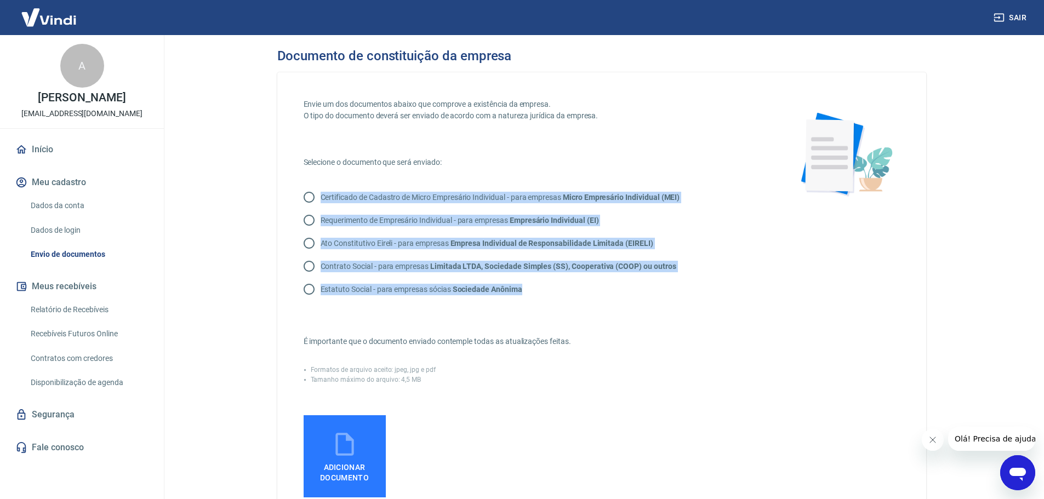
drag, startPoint x: 535, startPoint y: 299, endPoint x: 319, endPoint y: 193, distance: 240.2
click at [319, 193] on div "Certificado de Cadastro de Micro Empresário Individual - para empresas Micro Em…" at bounding box center [534, 243] width 460 height 115
copy div "Certificado de Cadastro de Micro Empresário Individual - para empresas Micro Em…"
click at [493, 271] on p "Contrato Social - para empresas Limitada LTDA, Sociedade Simples (SS), Cooperat…" at bounding box center [499, 267] width 356 height 12
click at [321, 271] on input "Contrato Social - para empresas Limitada LTDA, Sociedade Simples (SS), Cooperat…" at bounding box center [309, 266] width 23 height 23
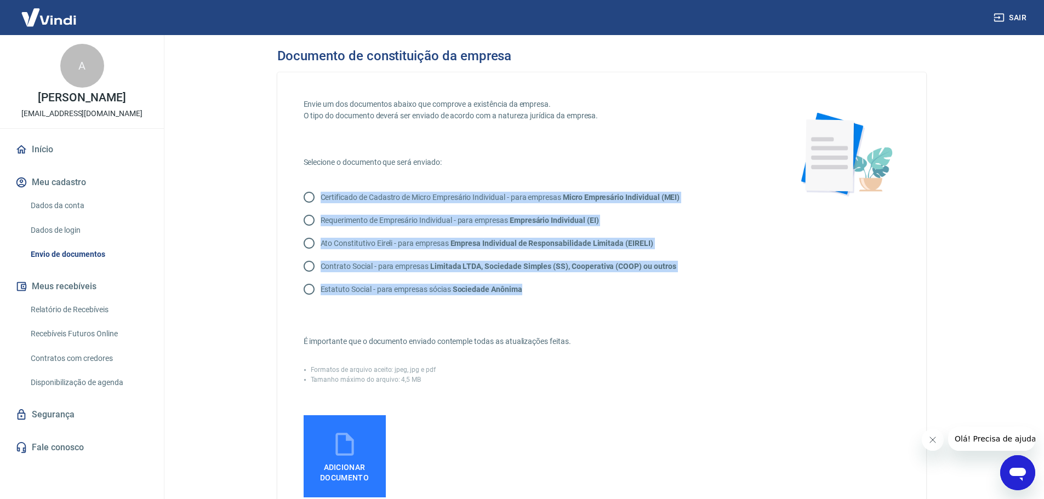
radio input "true"
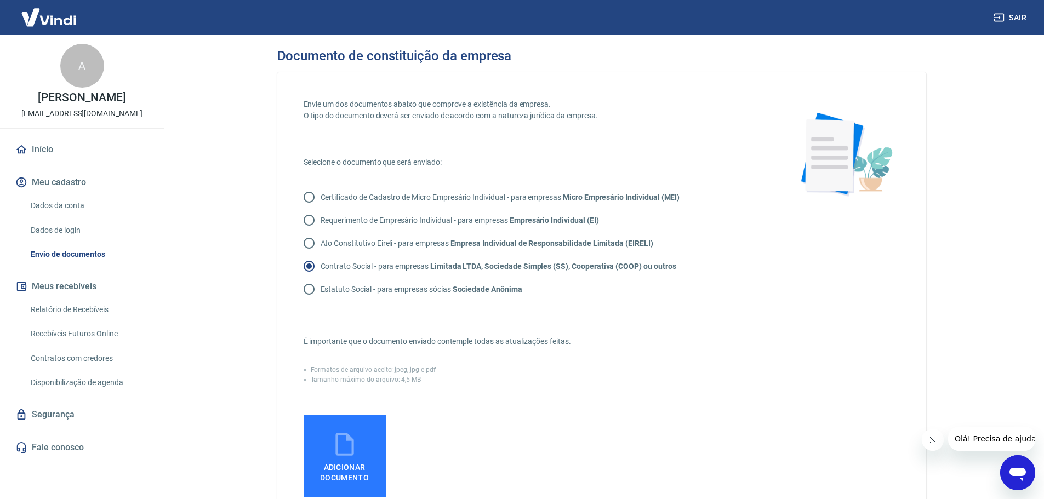
click at [357, 449] on icon at bounding box center [344, 444] width 27 height 27
click at [0, 0] on input "Adicionar documento" at bounding box center [0, 0] width 0 height 0
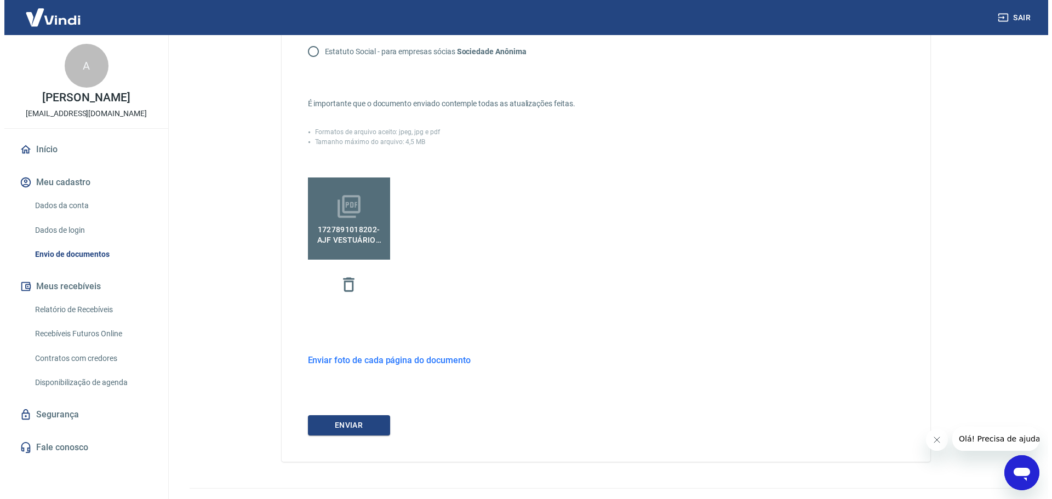
scroll to position [261, 0]
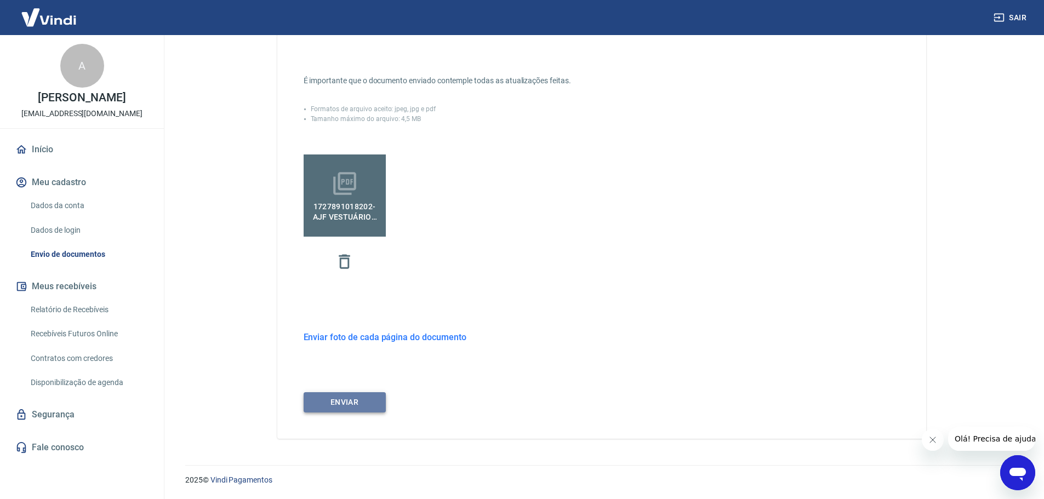
click at [346, 404] on button "ENVIAR" at bounding box center [345, 402] width 82 height 20
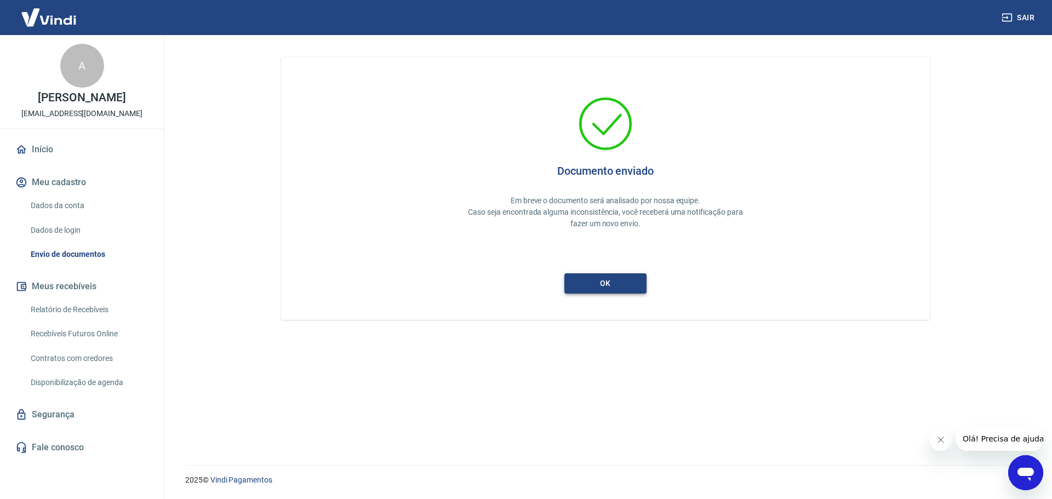
click at [602, 292] on button "ok" at bounding box center [605, 283] width 82 height 20
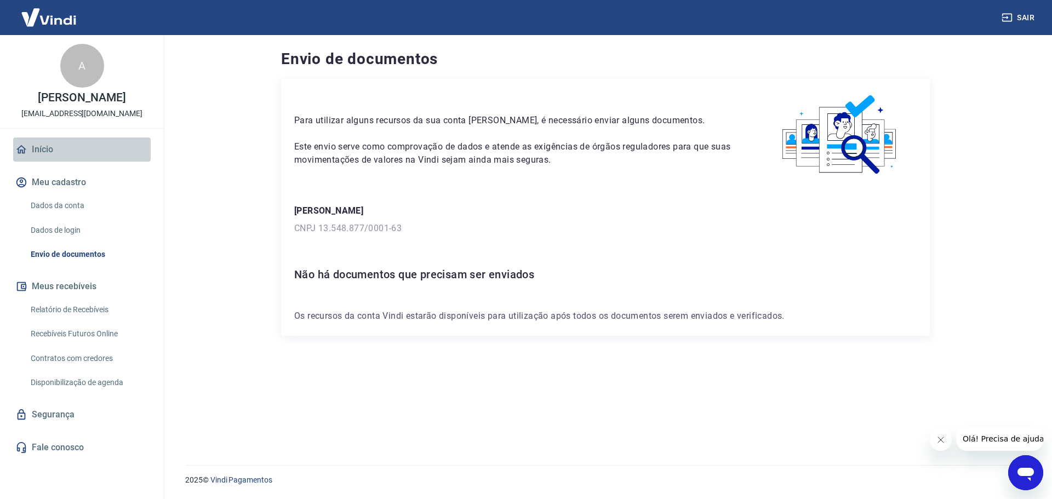
click at [43, 147] on link "Início" at bounding box center [82, 150] width 138 height 24
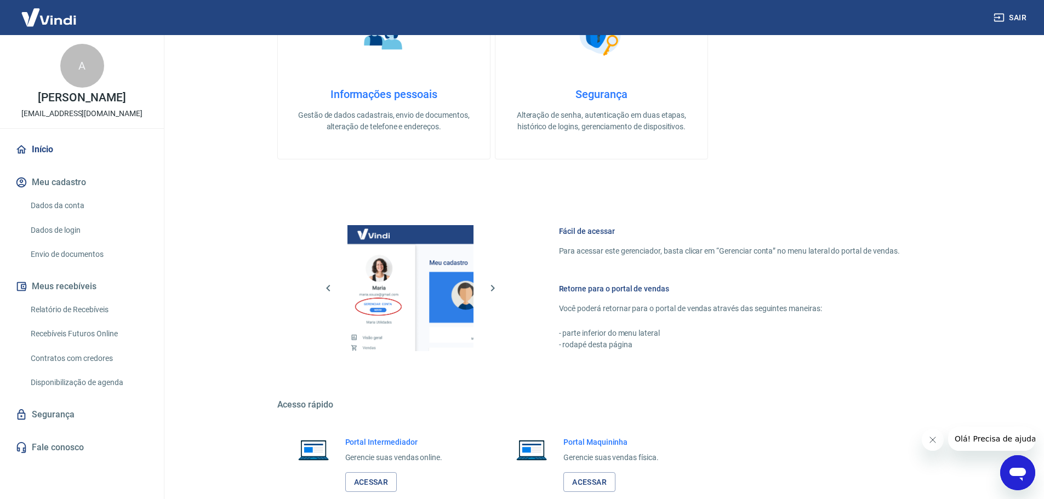
scroll to position [469, 0]
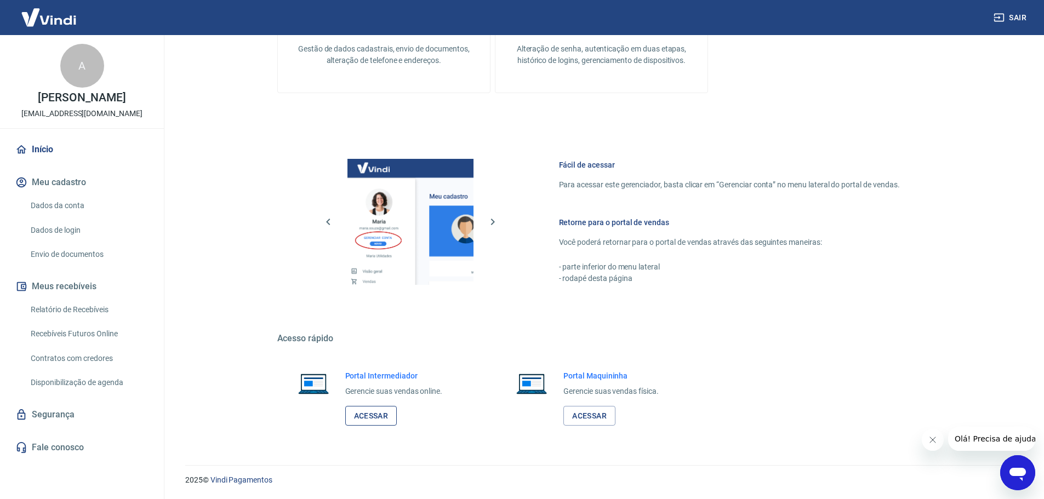
click at [385, 418] on link "Acessar" at bounding box center [371, 416] width 52 height 20
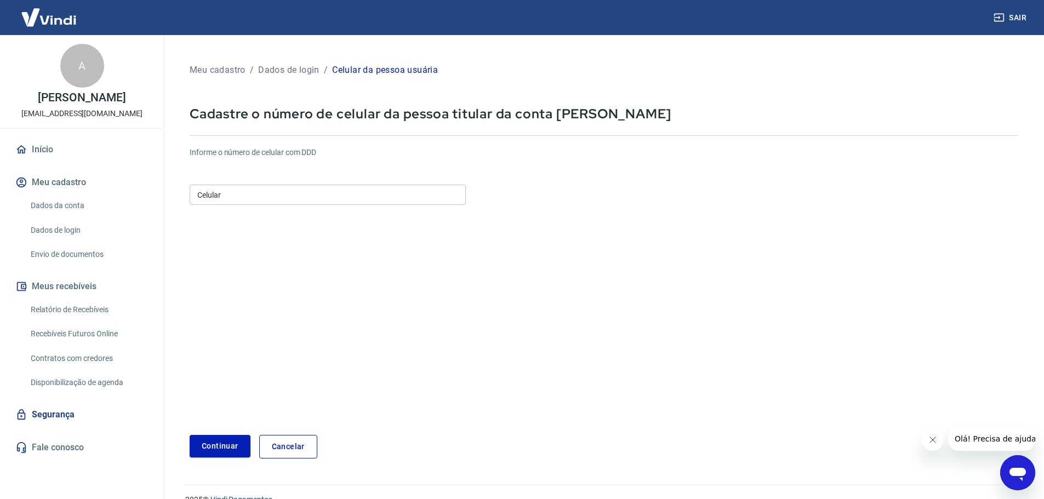
click at [344, 204] on input "Celular" at bounding box center [328, 195] width 276 height 20
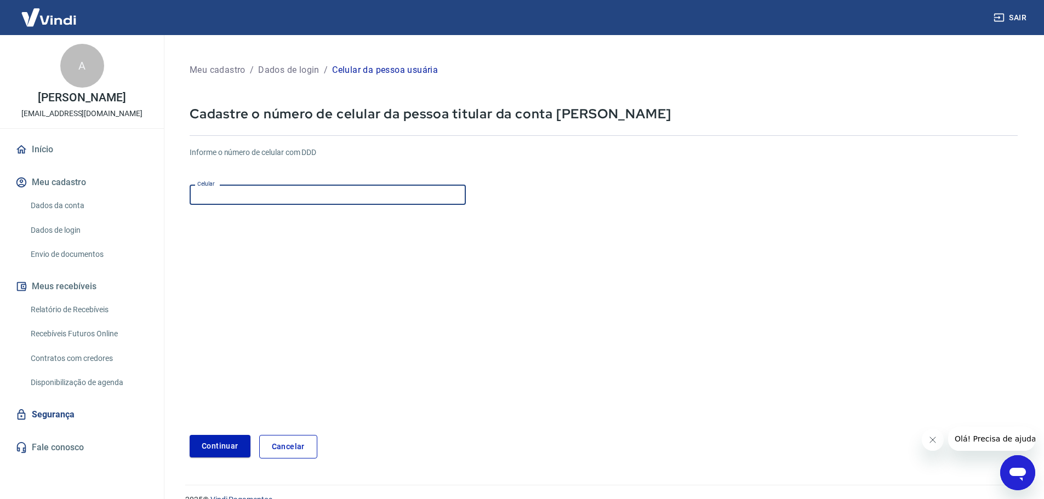
type input "[PHONE_NUMBER]"
click at [231, 442] on button "Continuar" at bounding box center [220, 446] width 61 height 22
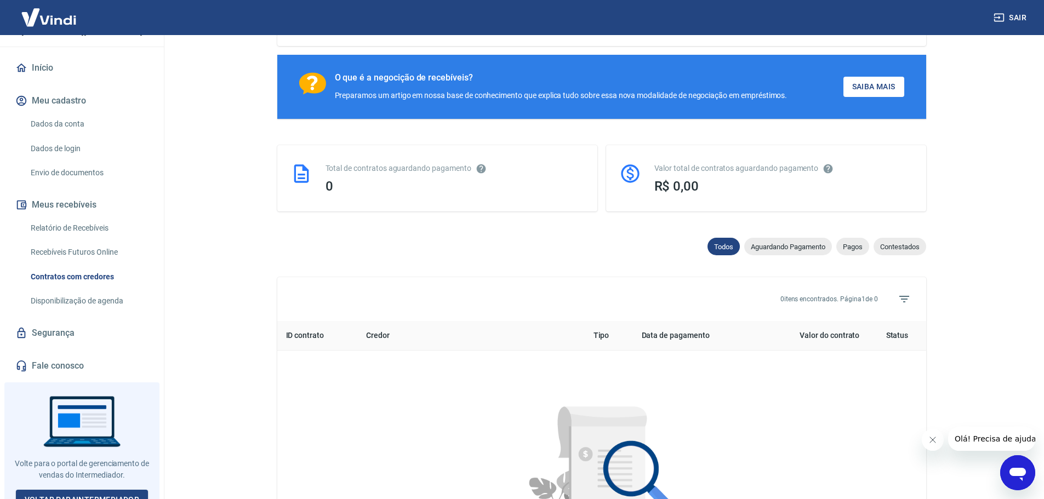
scroll to position [164, 0]
click at [123, 490] on link "Voltar para Intermediador" at bounding box center [82, 500] width 133 height 20
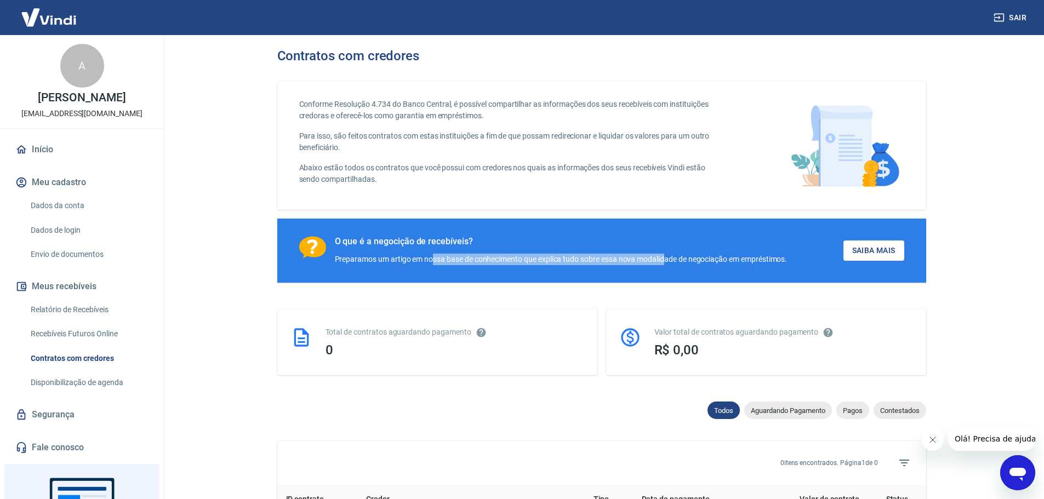
drag, startPoint x: 469, startPoint y: 257, endPoint x: 669, endPoint y: 265, distance: 199.6
click at [669, 265] on div "Preparamos um artigo em nossa base de conhecimento que explica tudo sobre essa …" at bounding box center [561, 260] width 453 height 12
click at [578, 413] on div "Todos Aguardando Pagamento Pagos Contestados" at bounding box center [601, 413] width 649 height 22
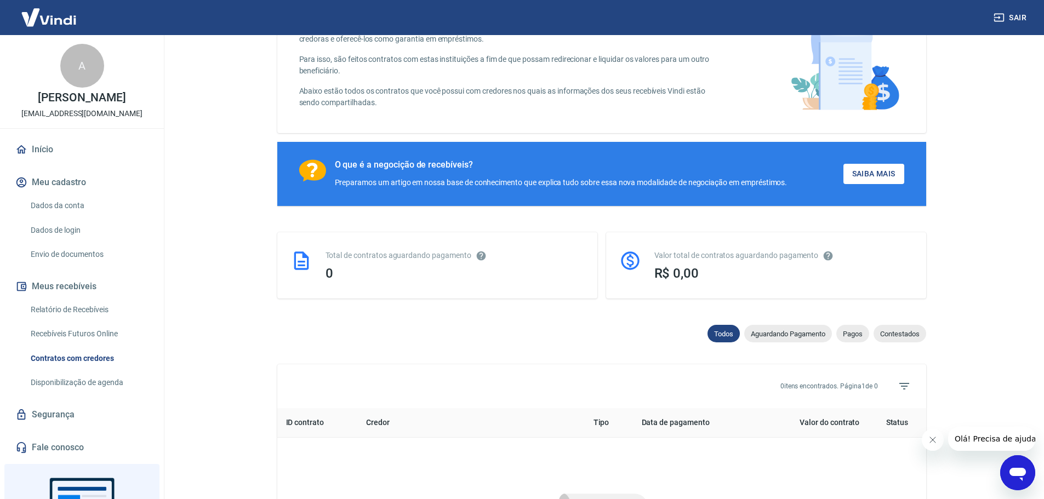
scroll to position [164, 0]
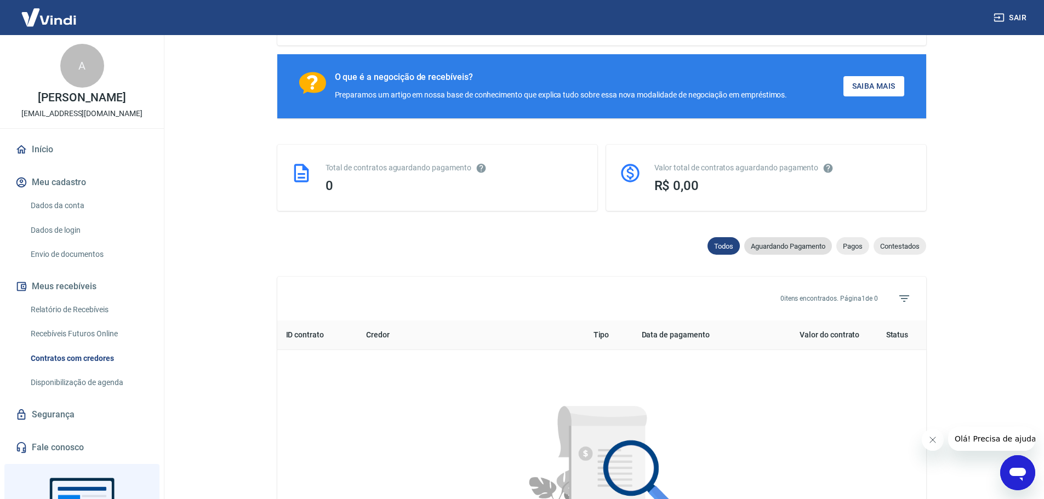
click at [818, 255] on div "Aguardando Pagamento" at bounding box center [788, 246] width 88 height 18
select select "waiting_payment"
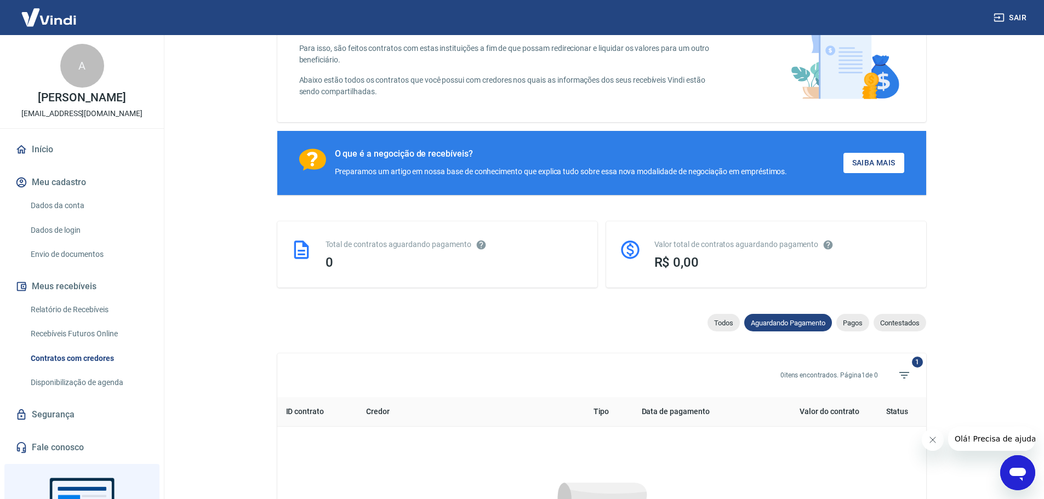
scroll to position [164, 0]
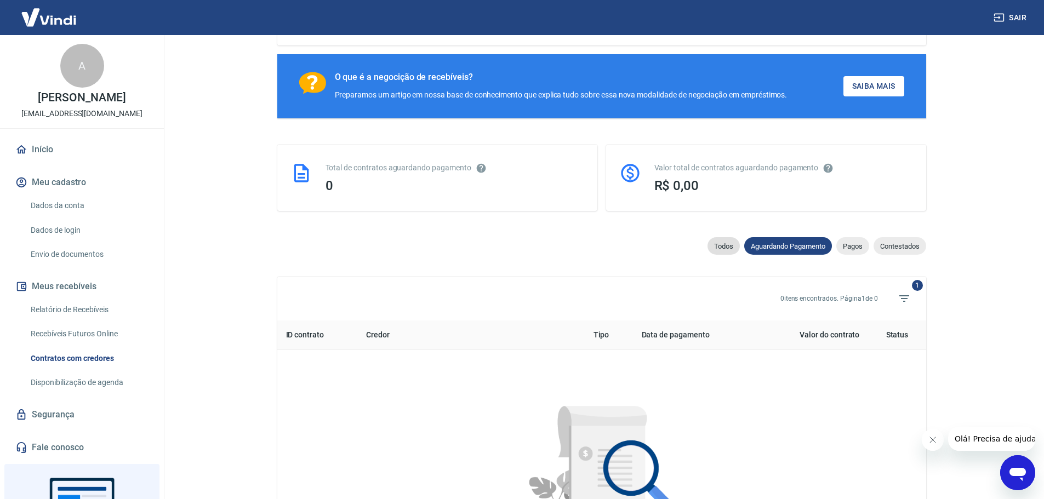
click at [718, 250] on span "Todos" at bounding box center [723, 246] width 32 height 8
select select
